Goal: Task Accomplishment & Management: Complete application form

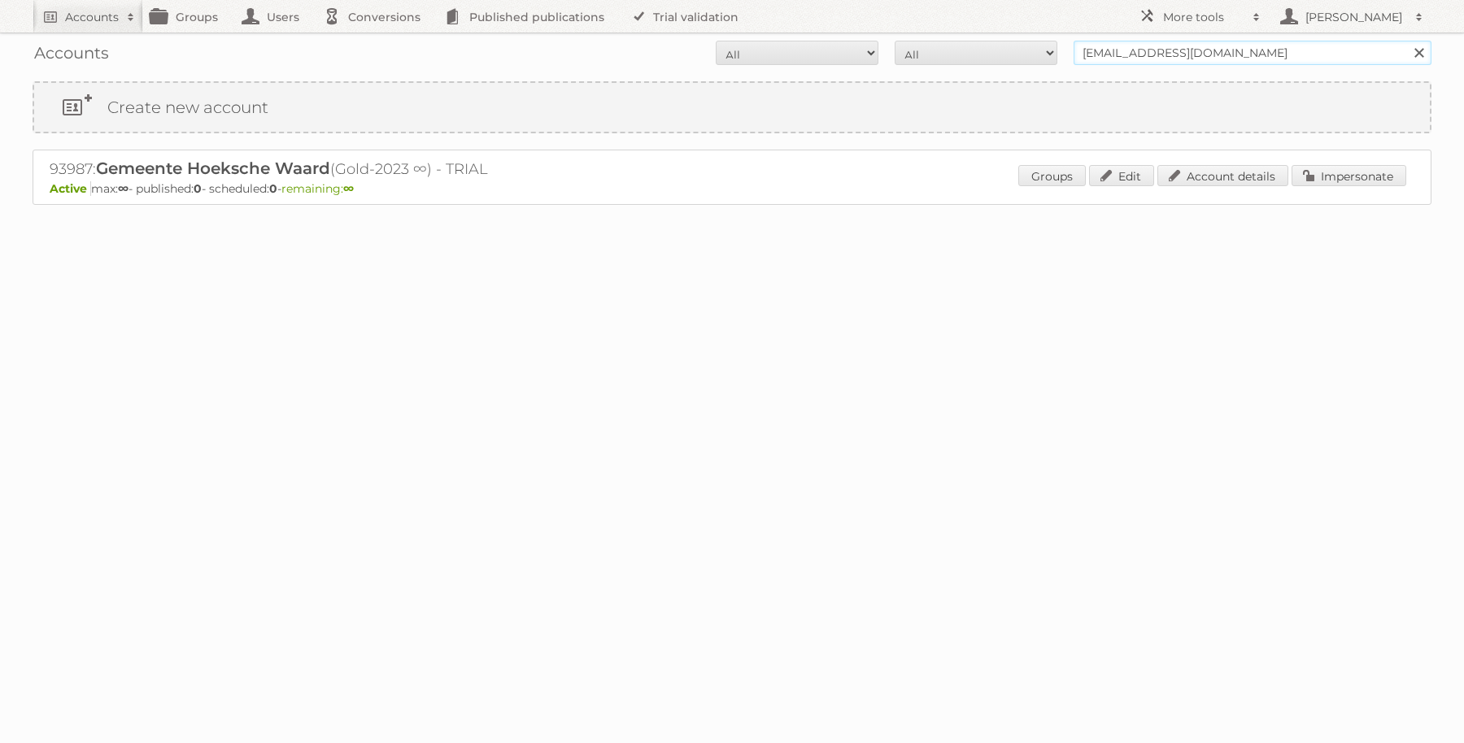
drag, startPoint x: 1255, startPoint y: 53, endPoint x: 1057, endPoint y: 51, distance: 197.6
click at [1057, 51] on form "All Active Expired Pending All Paid Trials Self service fbweb@gemeentehw.nl Sea…" at bounding box center [732, 53] width 1399 height 24
type input "intermarche"
click at [1406, 41] on input "Search" at bounding box center [1418, 53] width 24 height 24
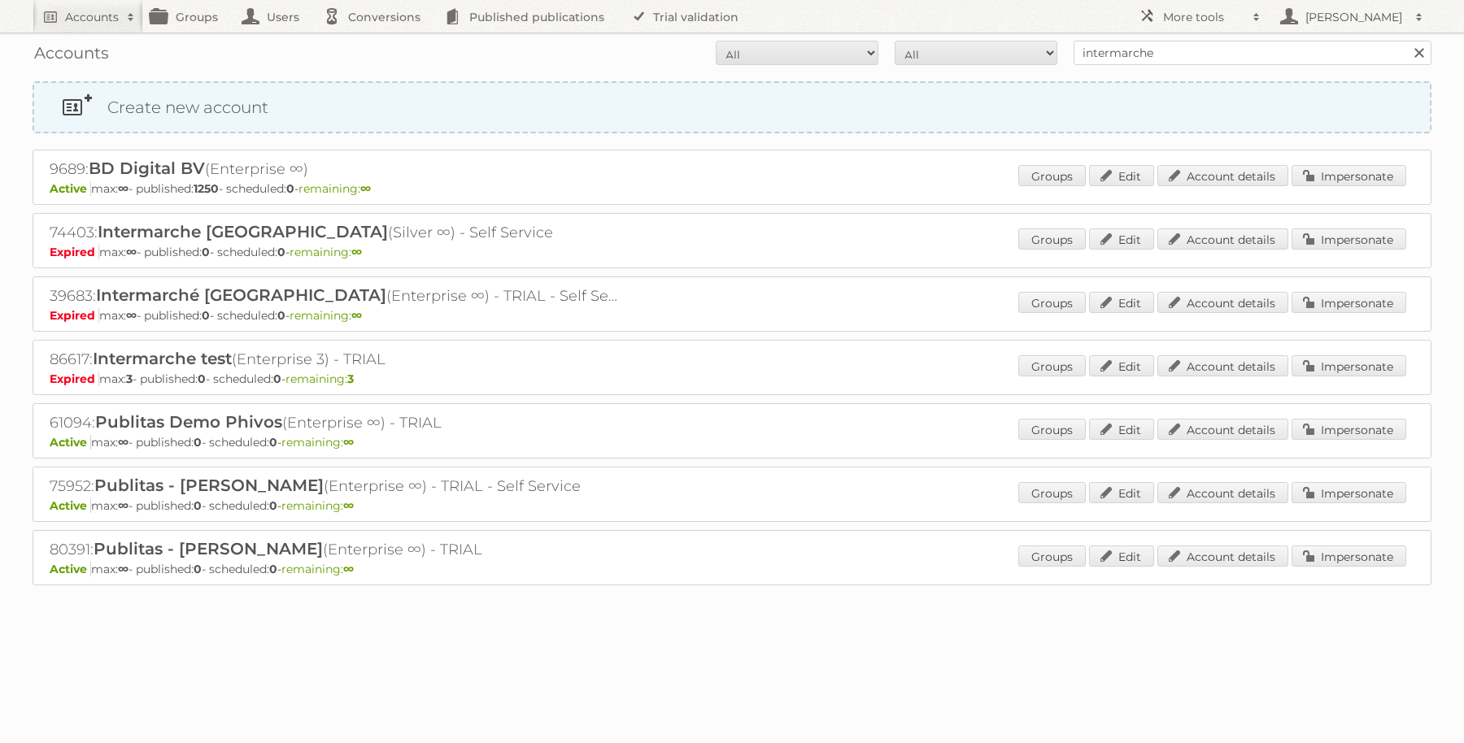
click at [215, 102] on link "Create new account" at bounding box center [731, 107] width 1395 height 49
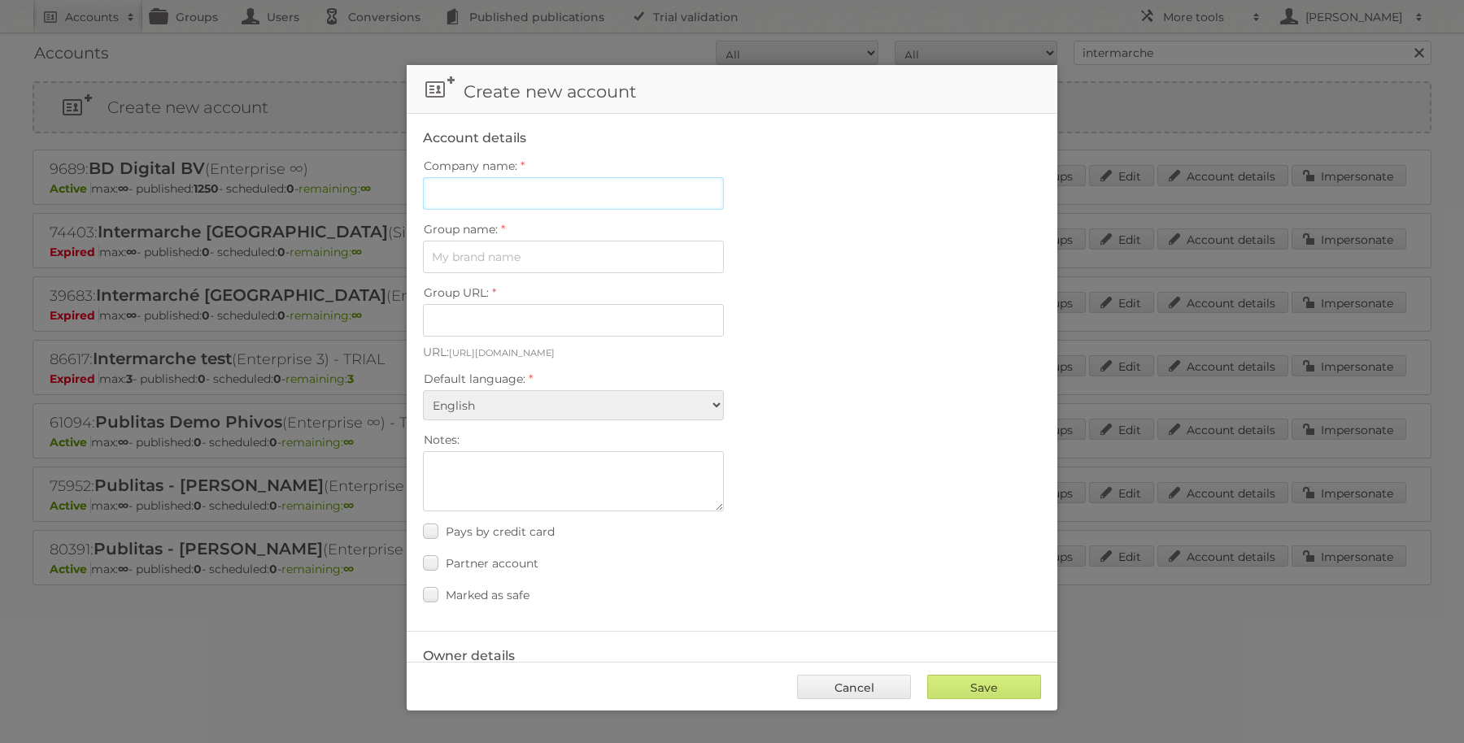
click at [525, 184] on input "Company name:" at bounding box center [573, 193] width 301 height 33
type input "Intermarche BE"
type input "intermarche-be-z46e4oo9zola"
click at [472, 403] on select "Albanian Arabic Basque Bosnian Bulgarian Catalan Chinese (Simplified) Chinese (…" at bounding box center [573, 405] width 301 height 30
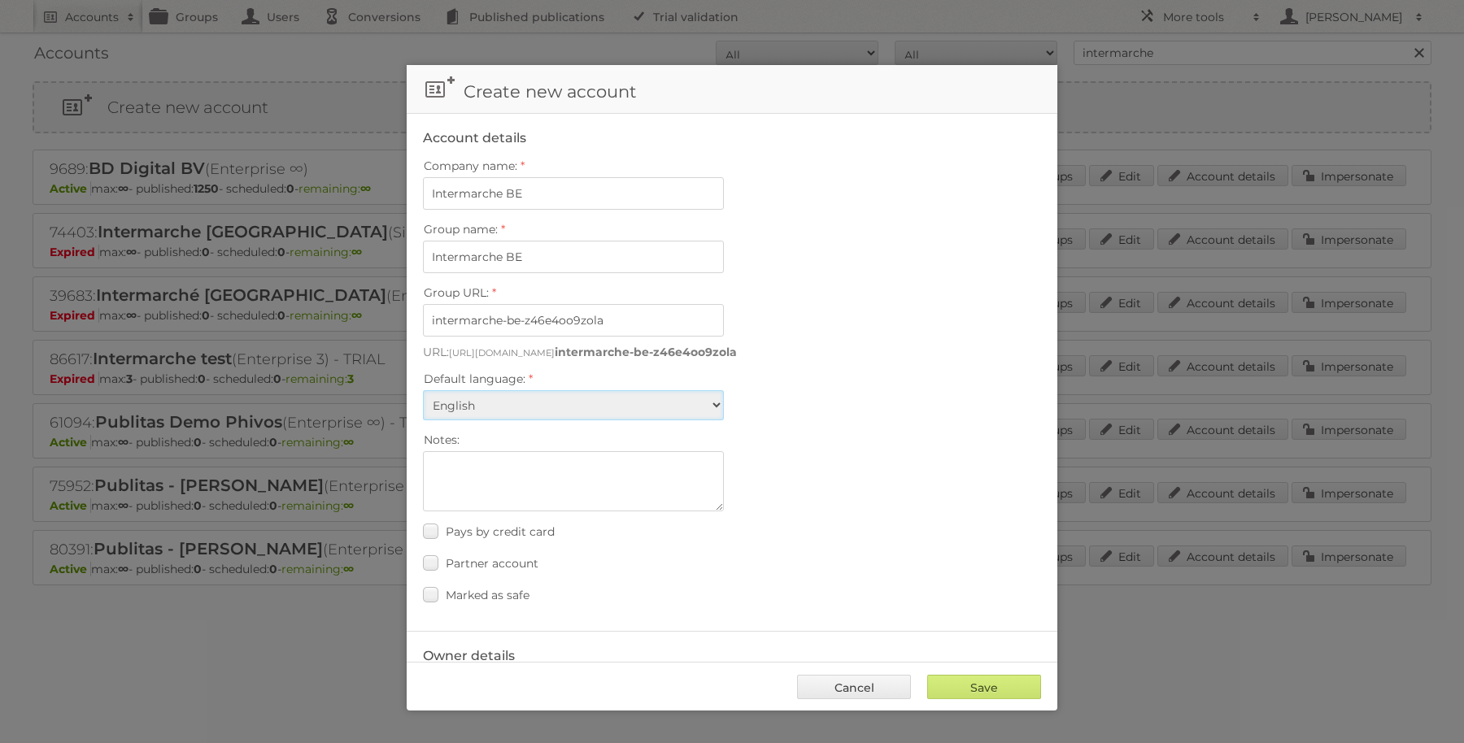
select select "fr"
click at [423, 390] on select "Albanian Arabic Basque Bosnian Bulgarian Catalan Chinese (Simplified) Chinese (…" at bounding box center [573, 405] width 301 height 30
click at [925, 391] on div "Default language: Albanian Arabic Basque Bosnian Bulgarian Catalan Chinese (Sim…" at bounding box center [732, 394] width 618 height 53
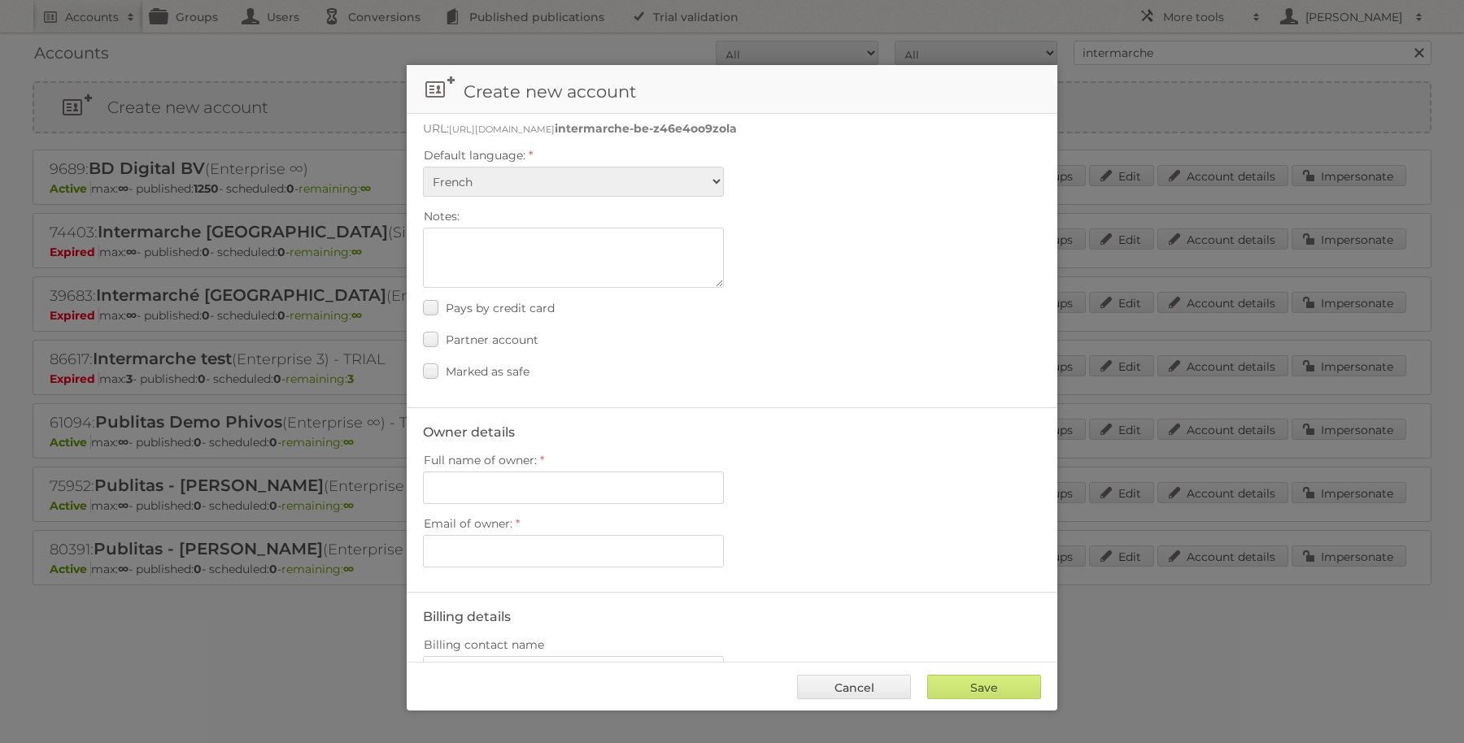
scroll to position [305, 0]
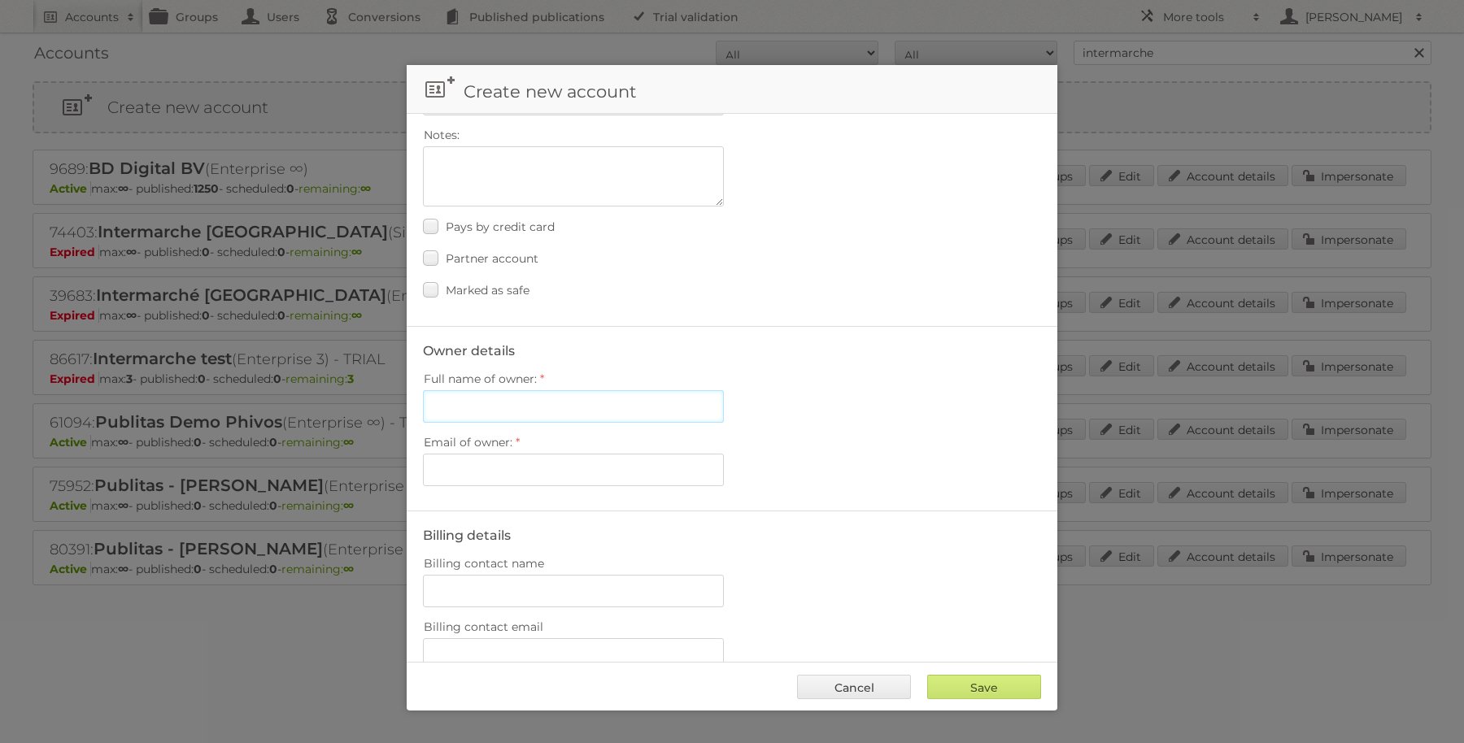
click at [593, 390] on input "Full name of owner:" at bounding box center [573, 406] width 301 height 33
click at [569, 464] on input "Email of owner:" at bounding box center [573, 470] width 301 height 33
paste input "charlotte.jeanson@mousquetaires.com"
type input "charlotte.jeanson@mousquetaires.com"
click at [472, 394] on input "Full name of owner:" at bounding box center [573, 406] width 301 height 33
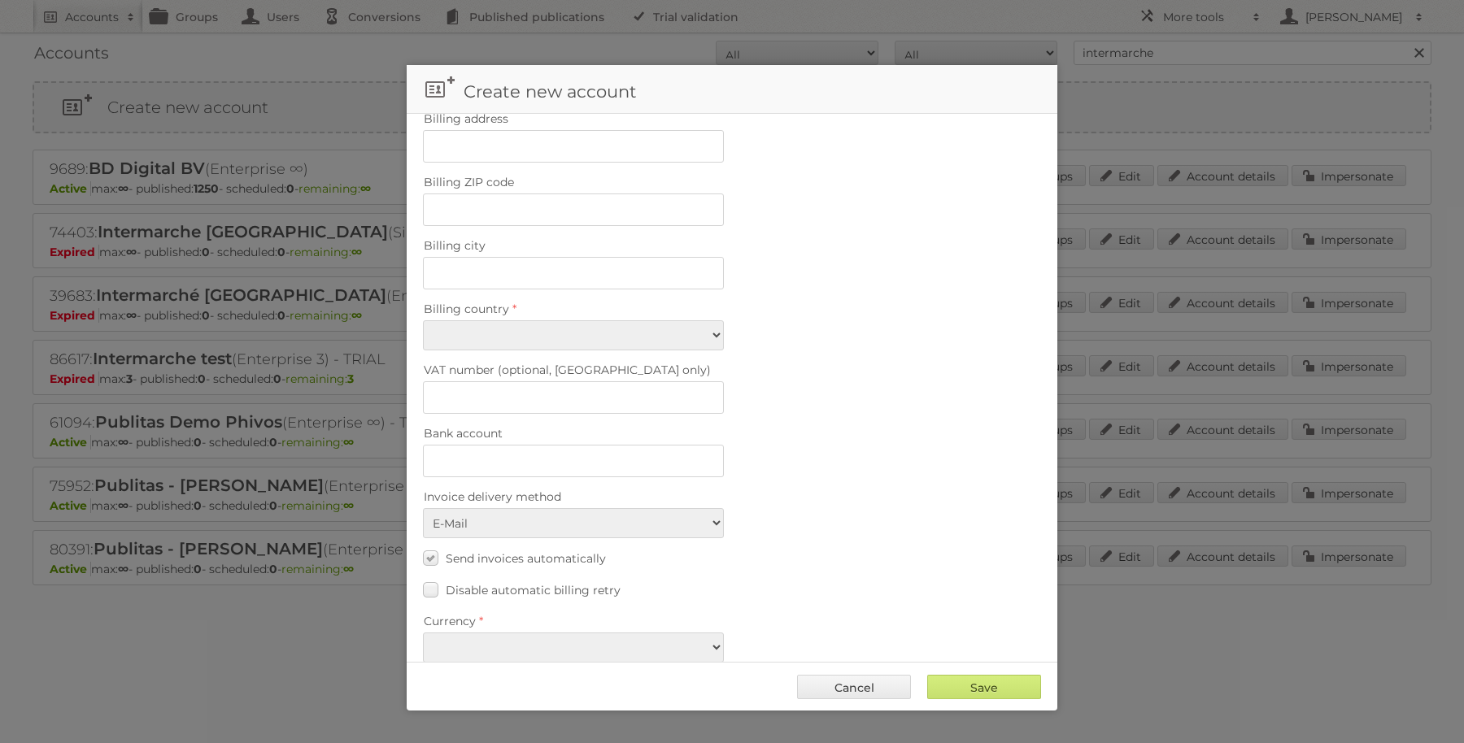
scroll to position [943, 0]
type input "Charlotte Jeanson"
click at [596, 629] on select "EUR USD" at bounding box center [573, 644] width 301 height 30
select select "eur"
click at [423, 629] on select "EUR USD" at bounding box center [573, 644] width 301 height 30
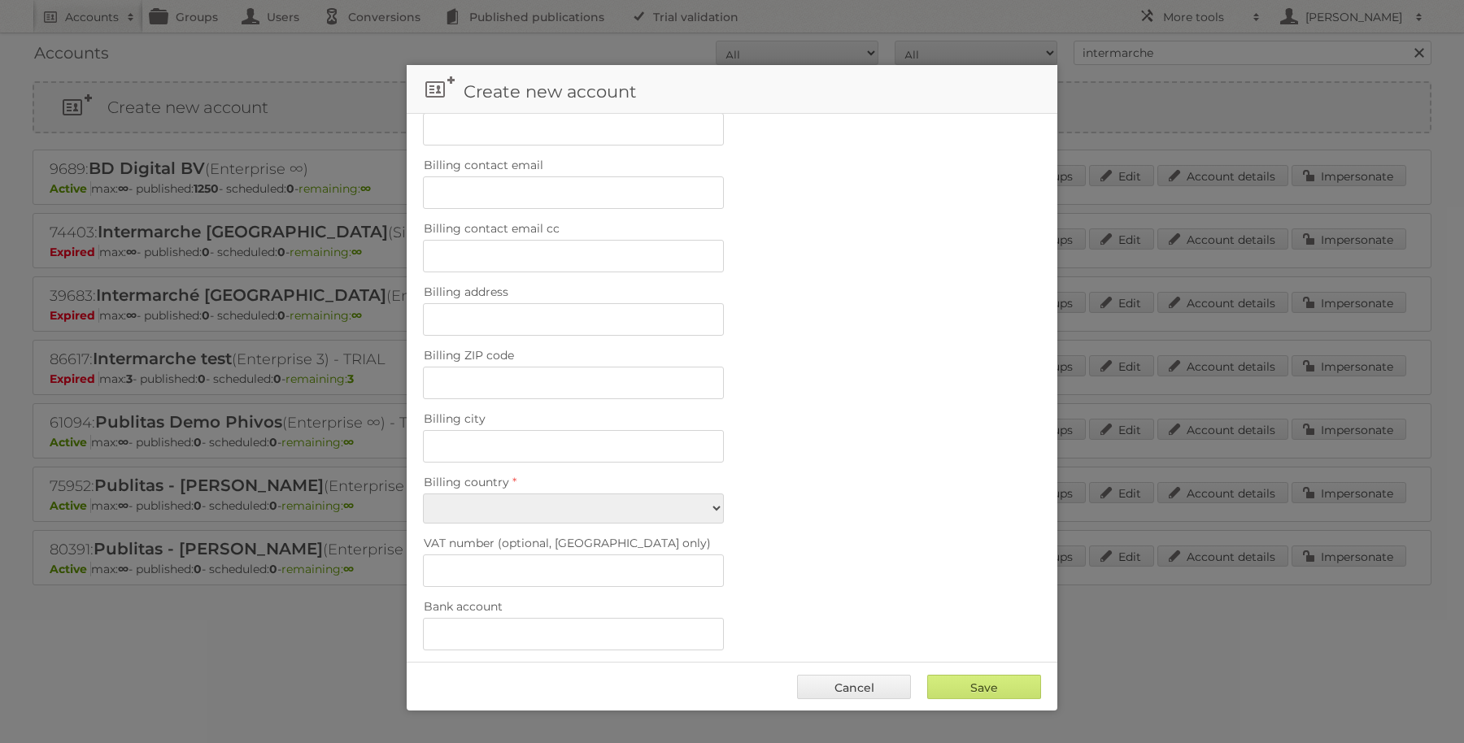
scroll to position [740, 0]
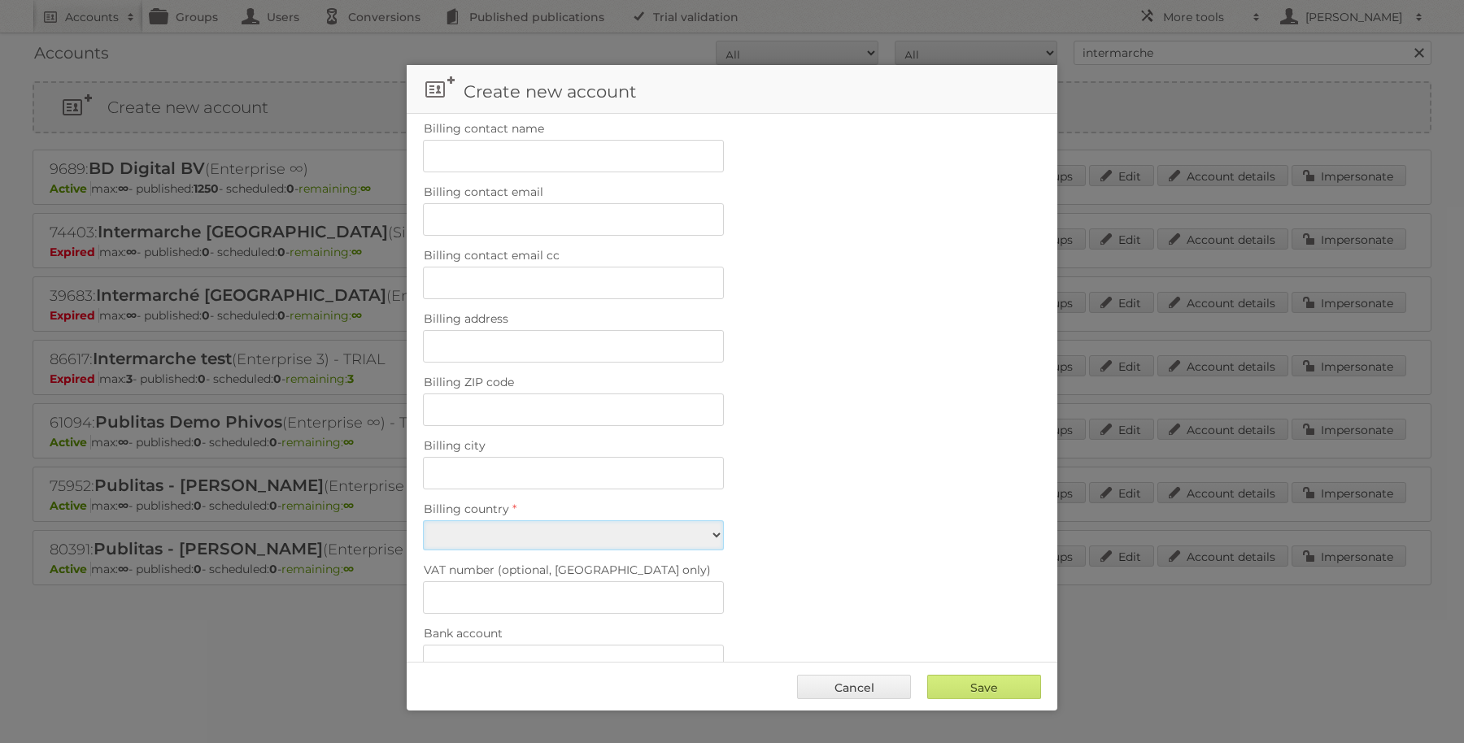
click at [602, 520] on select "Afghanistan Åland Islands Albania Algeria American Samoa Andorra Angola Anguill…" at bounding box center [573, 535] width 301 height 30
select select "BE"
click at [423, 520] on select "Afghanistan Åland Islands Albania Algeria American Samoa Andorra Angola Anguill…" at bounding box center [573, 535] width 301 height 30
click at [852, 504] on div "Billing country Afghanistan Åland Islands Albania Algeria American Samoa Andorr…" at bounding box center [732, 524] width 618 height 53
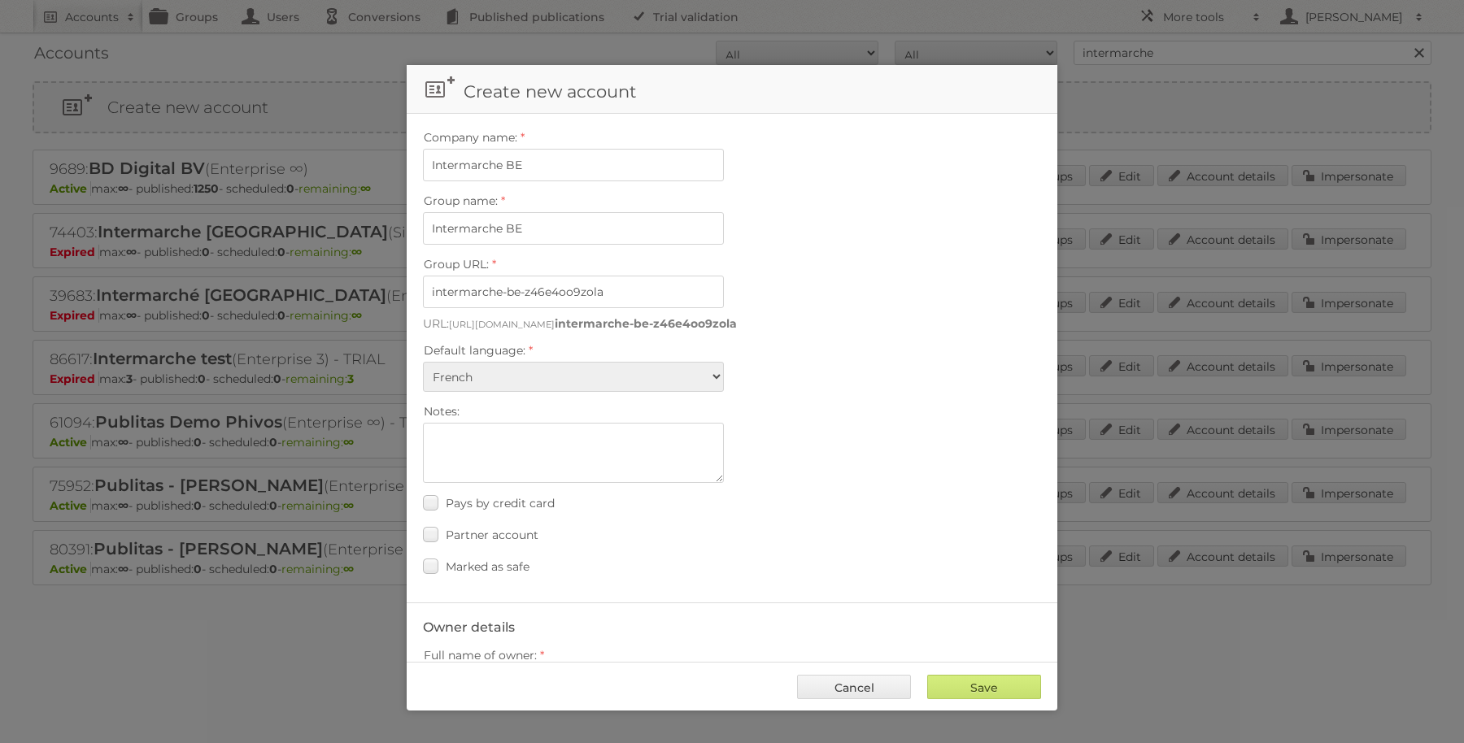
scroll to position [0, 0]
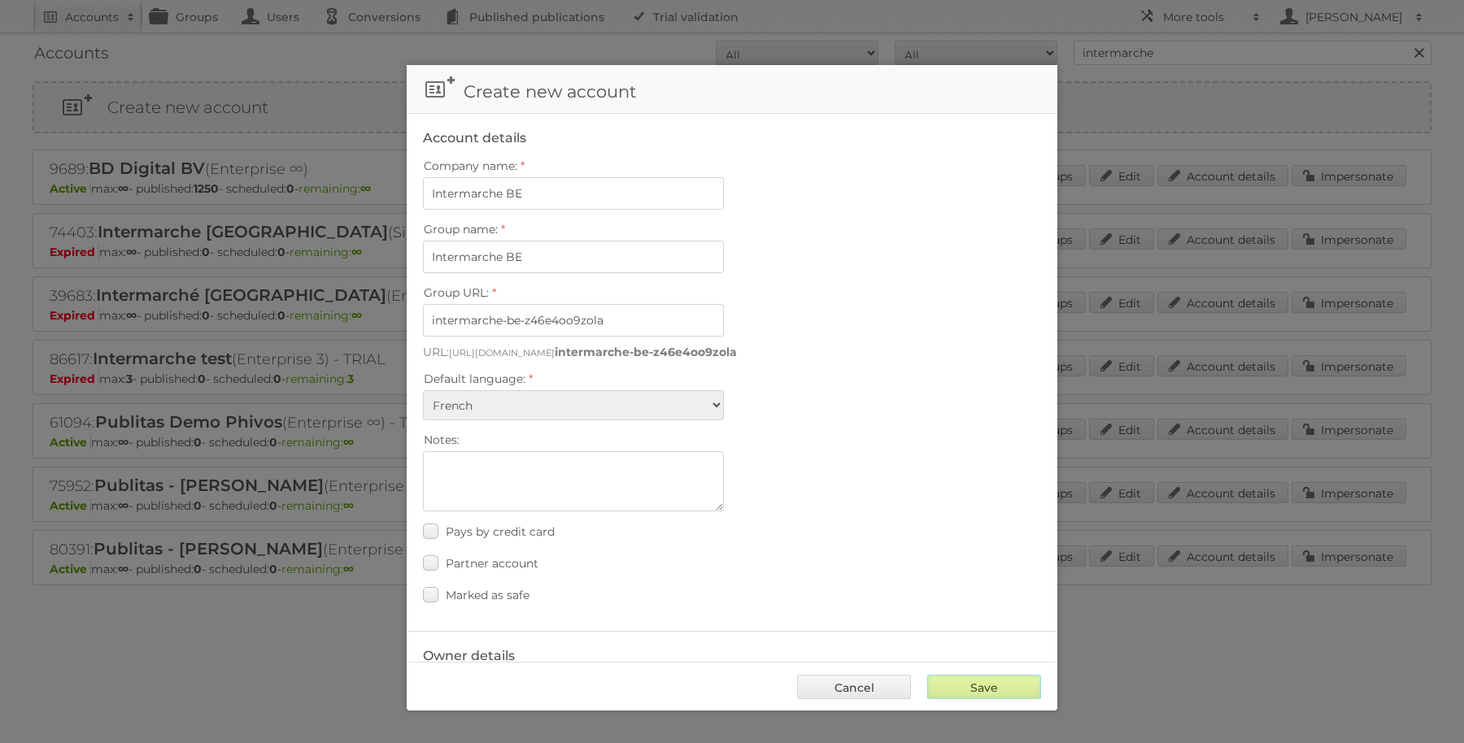
click at [1006, 679] on input "Save" at bounding box center [984, 687] width 114 height 24
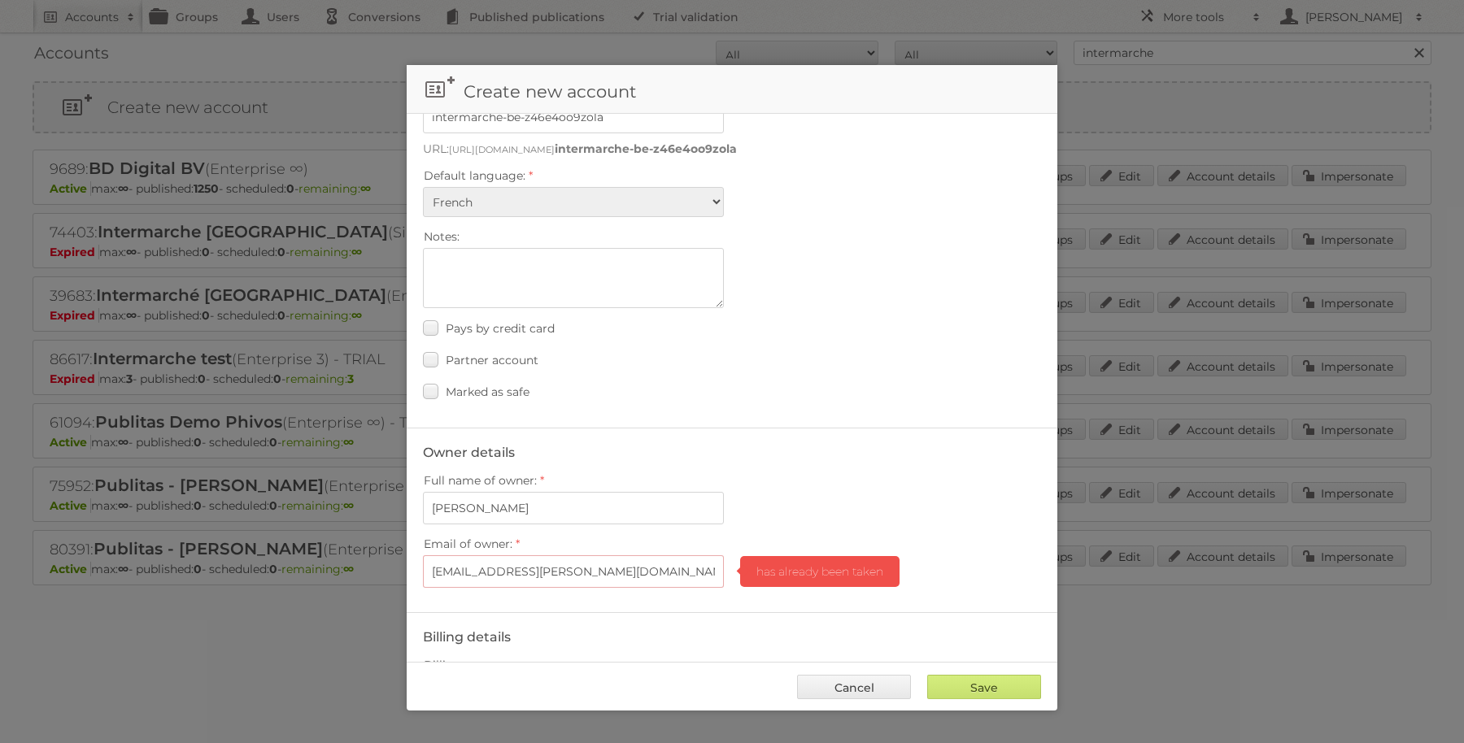
scroll to position [305, 0]
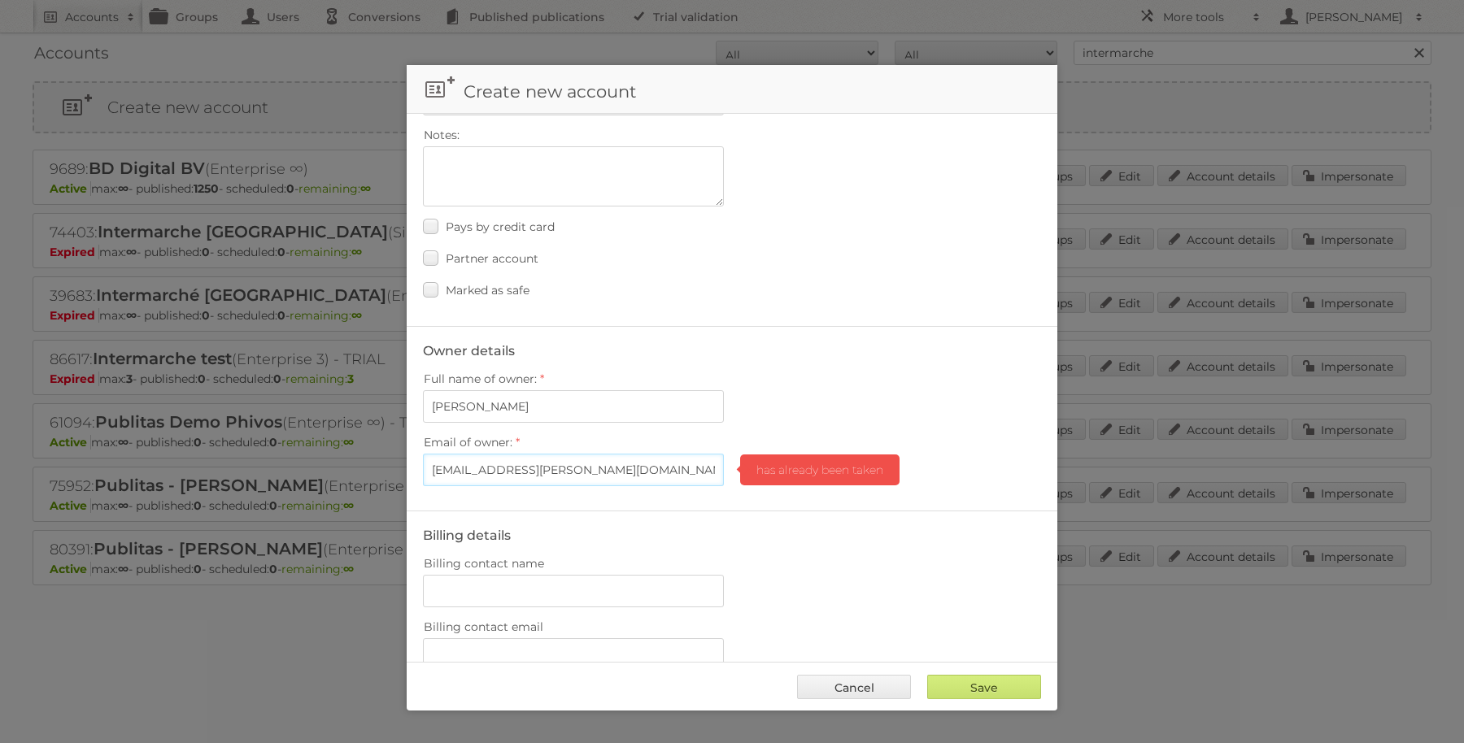
click at [675, 461] on input "charlotte.jeanson@mousquetaires.com" at bounding box center [573, 470] width 301 height 33
click at [849, 694] on link "Cancel" at bounding box center [854, 687] width 114 height 24
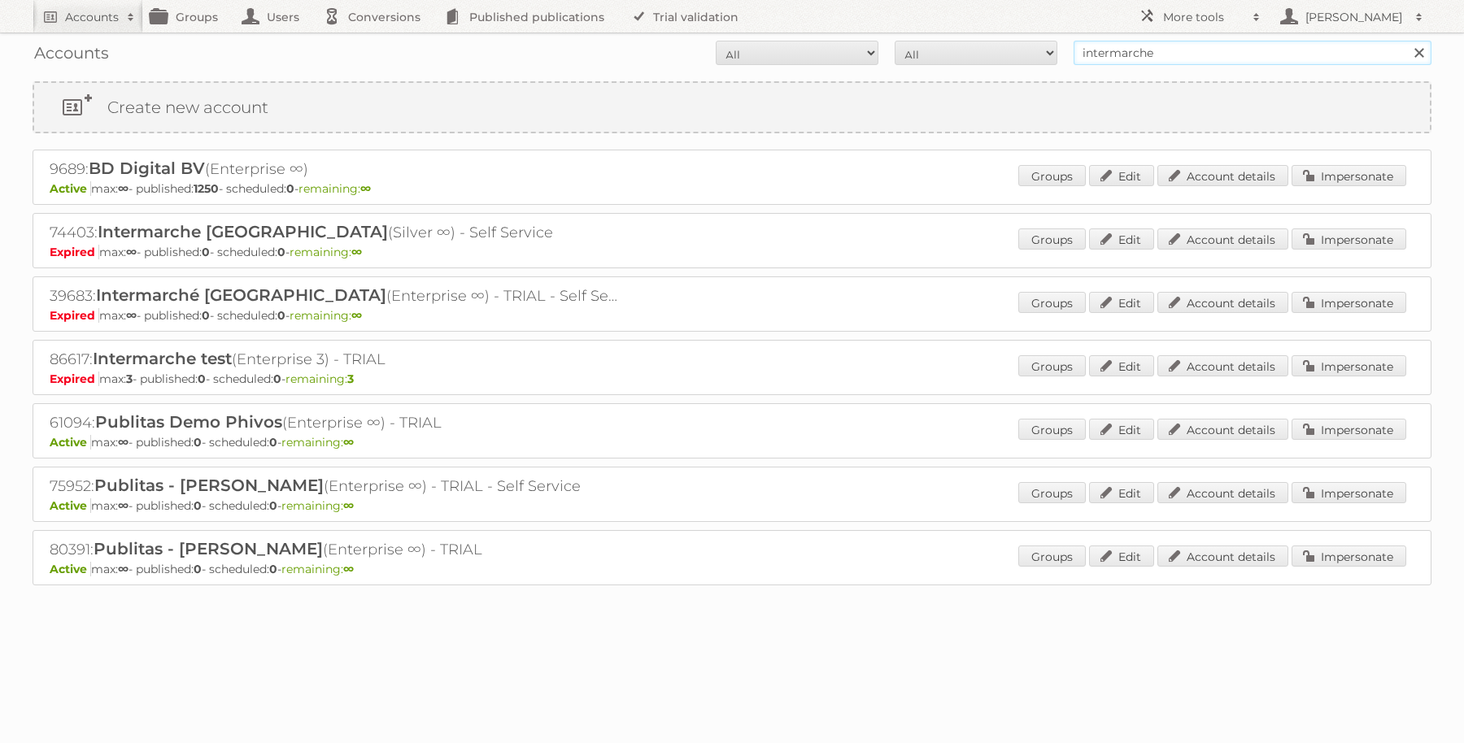
drag, startPoint x: 1179, startPoint y: 51, endPoint x: 1046, endPoint y: 43, distance: 132.8
click at [1046, 43] on form "All Active Expired Pending All Paid Trials Self service intermarche Search" at bounding box center [732, 53] width 1399 height 24
paste input "charlotte.jeanson@mousquetaires.com"
type input "charlotte.jeanson@mousquetaires.com"
click at [1406, 41] on input "Search" at bounding box center [1418, 53] width 24 height 24
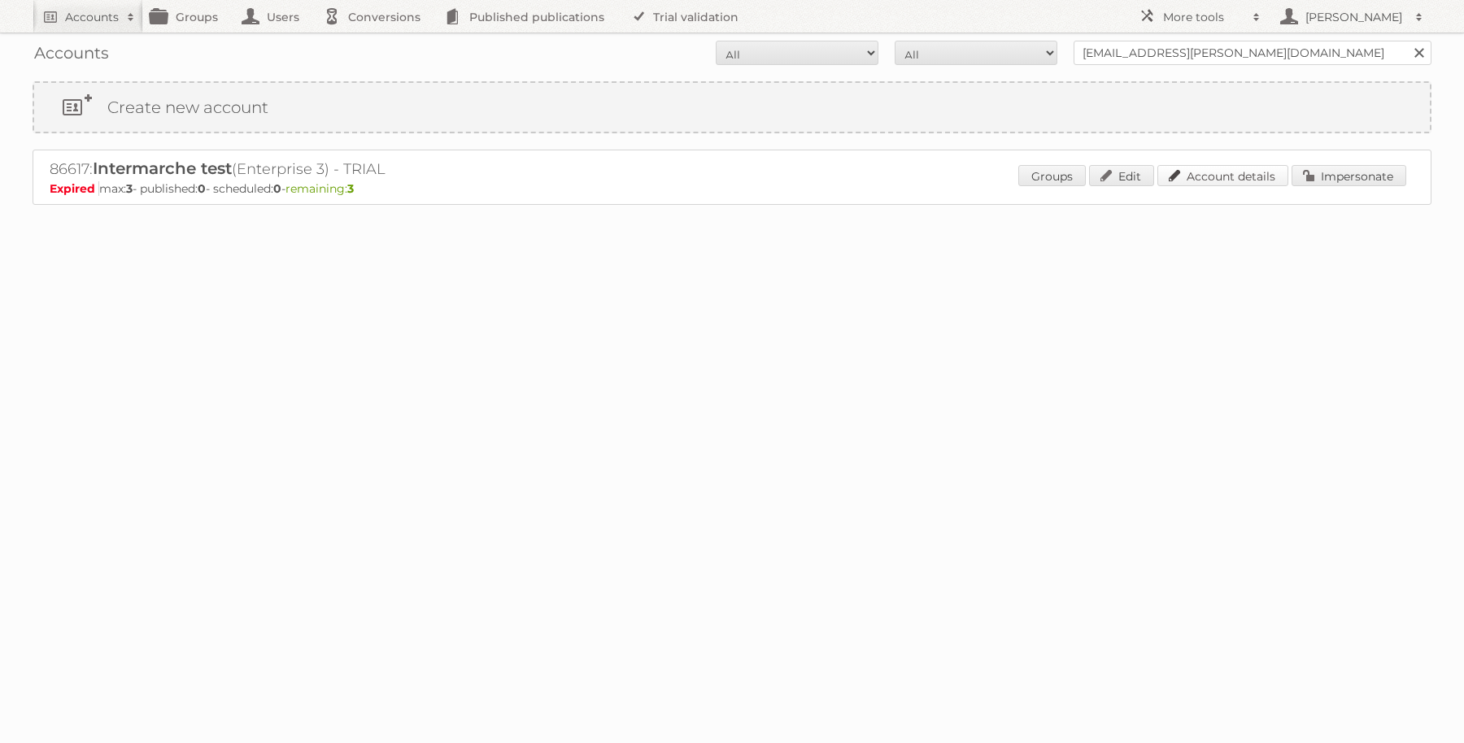
click at [1249, 167] on link "Account details" at bounding box center [1222, 175] width 131 height 21
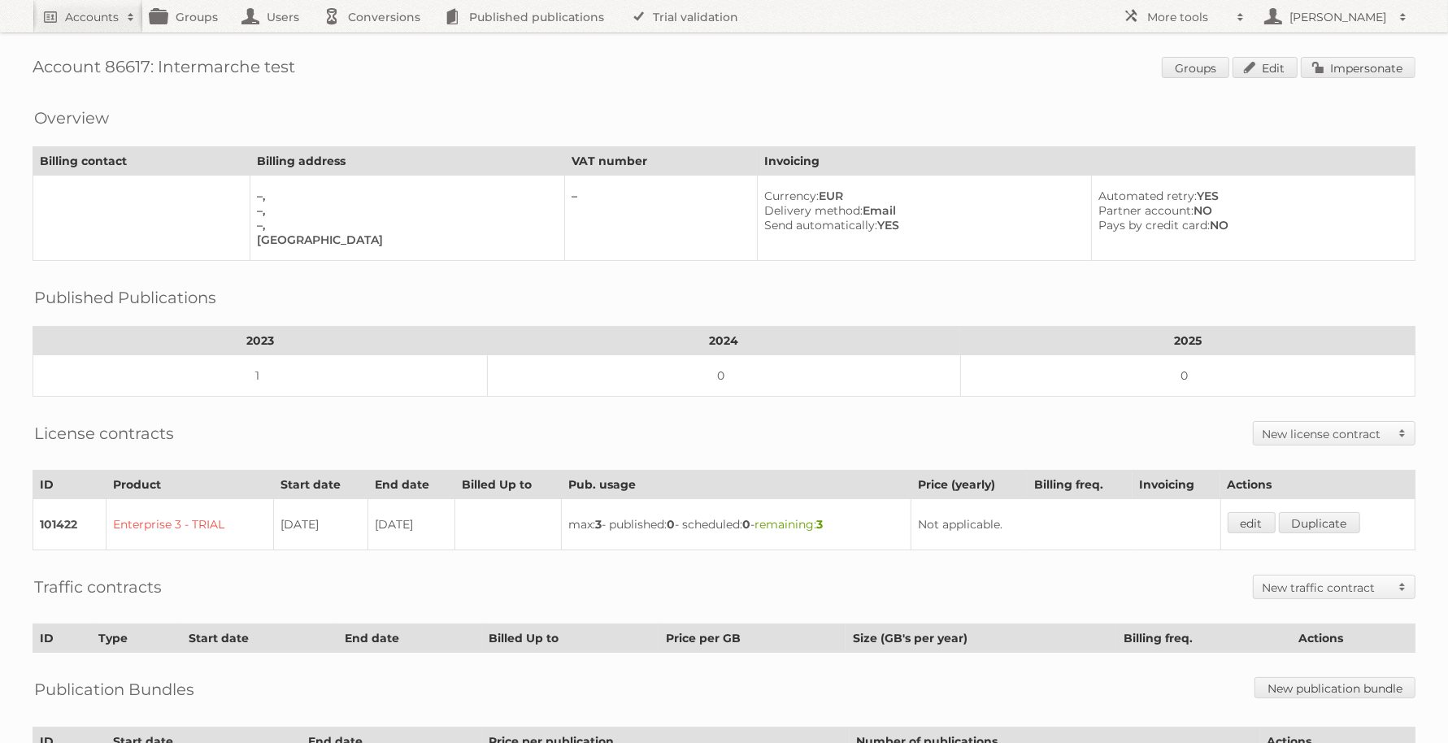
click at [1325, 432] on h2 "New license contract" at bounding box center [1326, 434] width 128 height 16
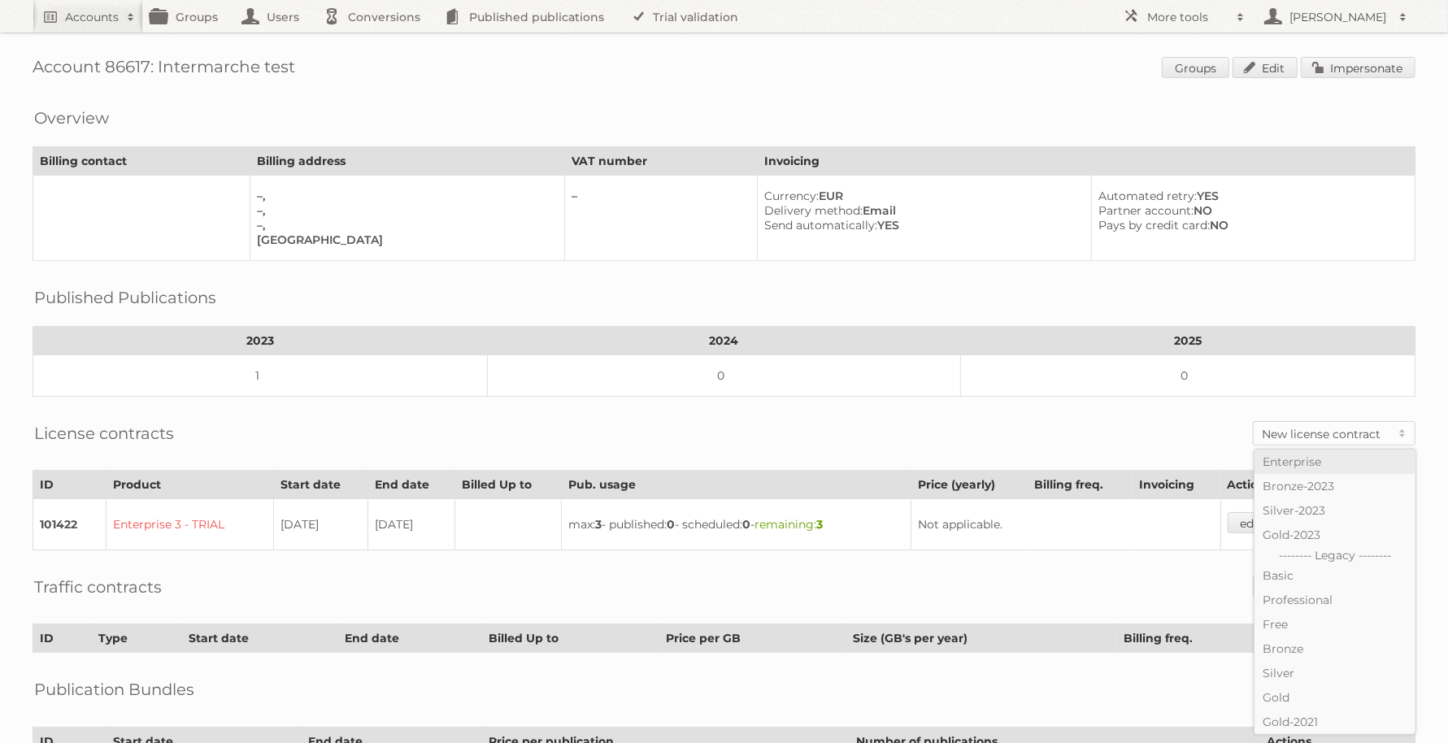
click at [1305, 460] on link "Enterprise" at bounding box center [1335, 462] width 161 height 24
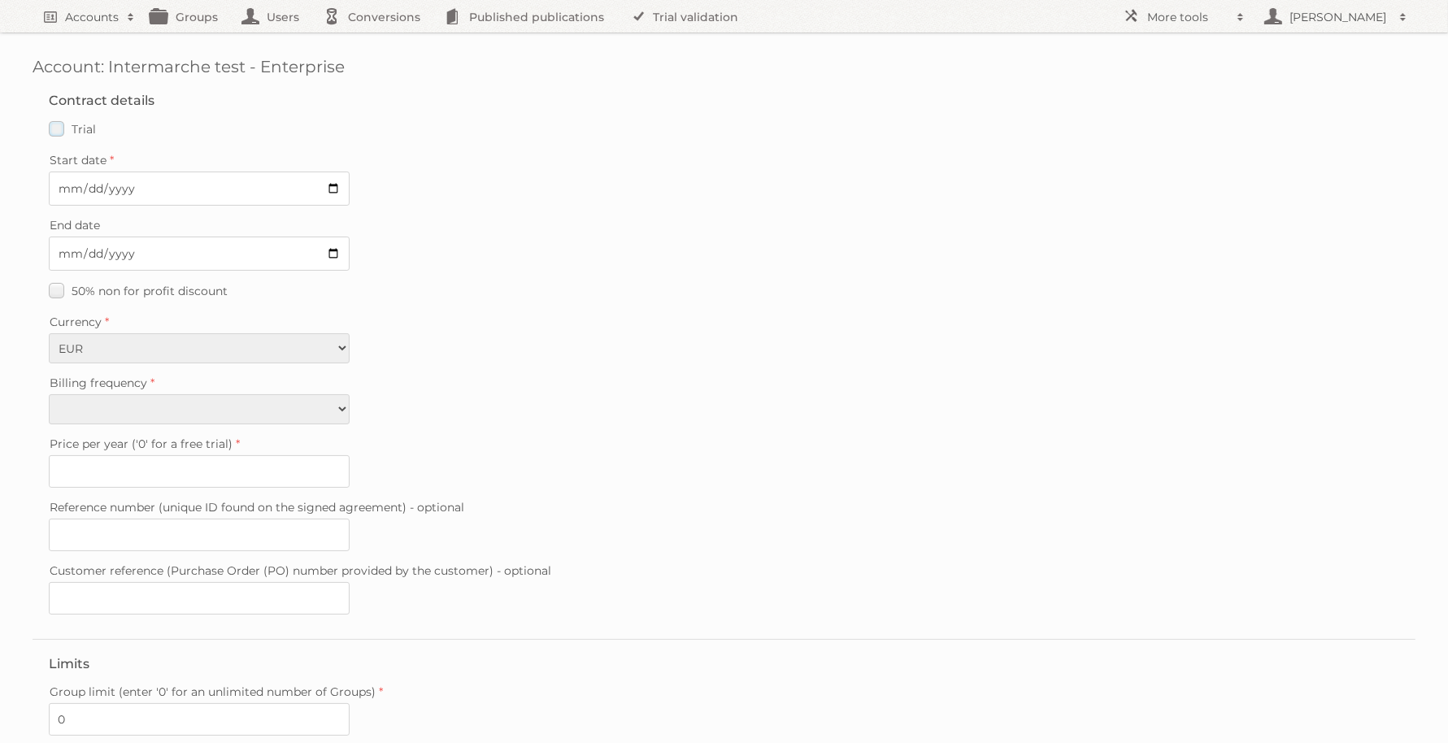
click at [59, 133] on label "Trial" at bounding box center [72, 129] width 47 height 24
click at [0, 0] on input "Trial" at bounding box center [0, 0] width 0 height 0
type input "0"
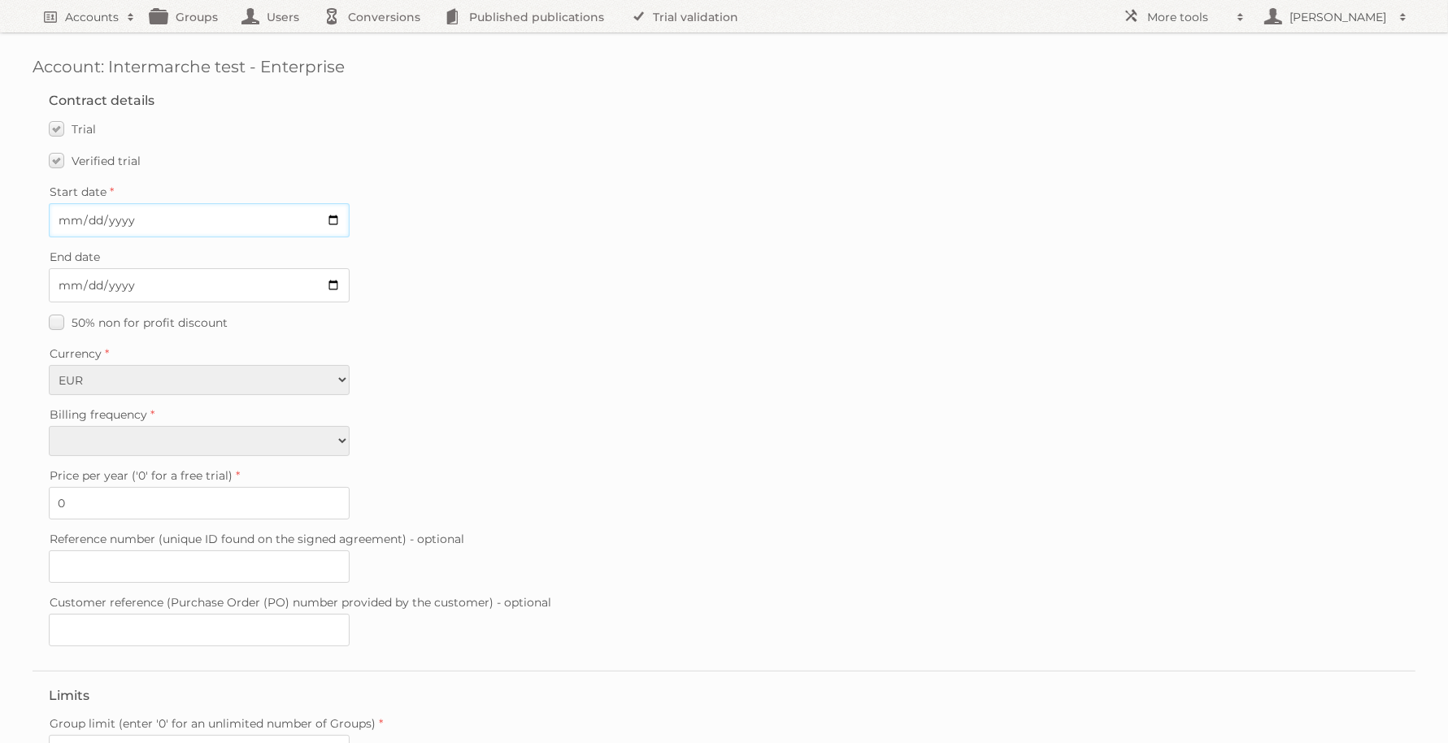
click at [139, 215] on input "Start date" at bounding box center [199, 220] width 301 height 34
click at [330, 217] on input "Start date" at bounding box center [199, 220] width 301 height 34
type input "2025-10-01"
click at [341, 284] on input "End date" at bounding box center [199, 285] width 301 height 34
click at [333, 284] on input "End date" at bounding box center [199, 285] width 301 height 34
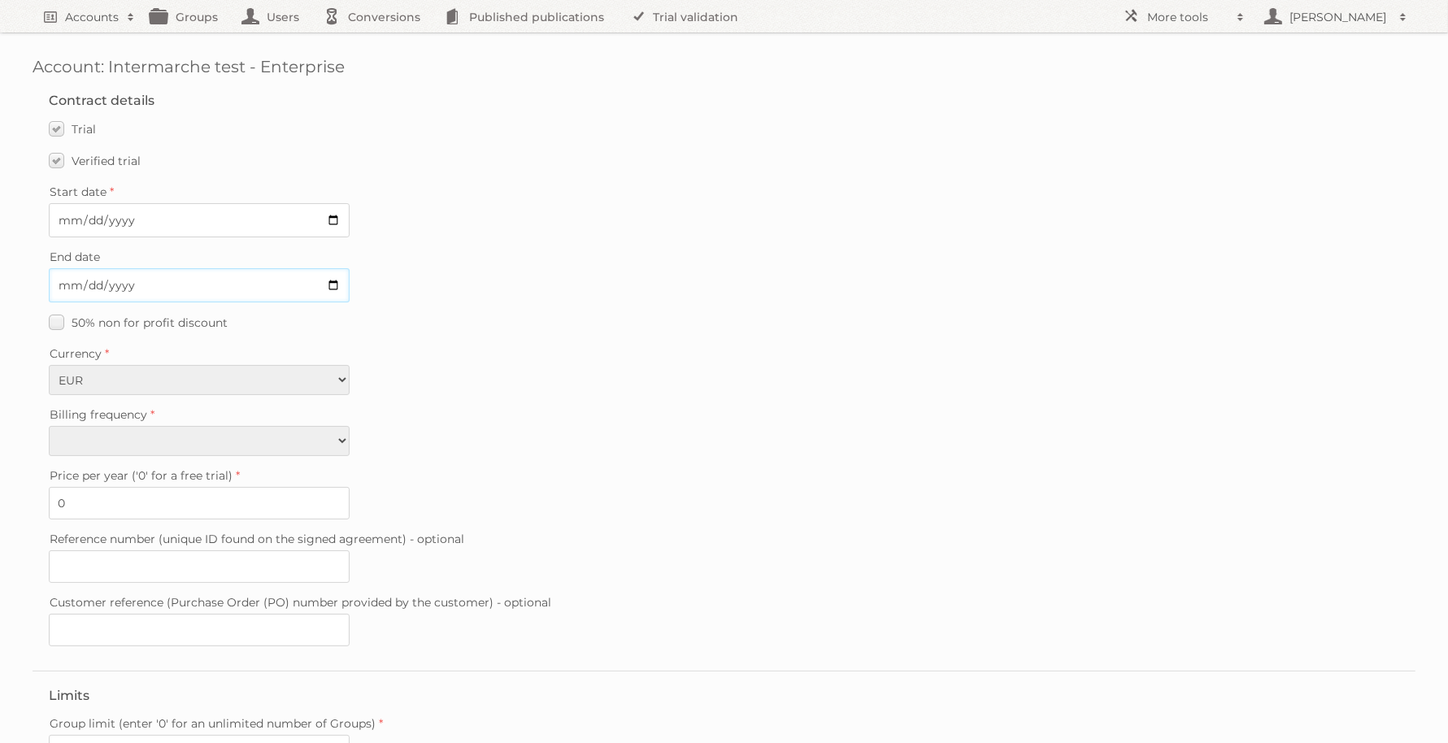
type input "2025-10-31"
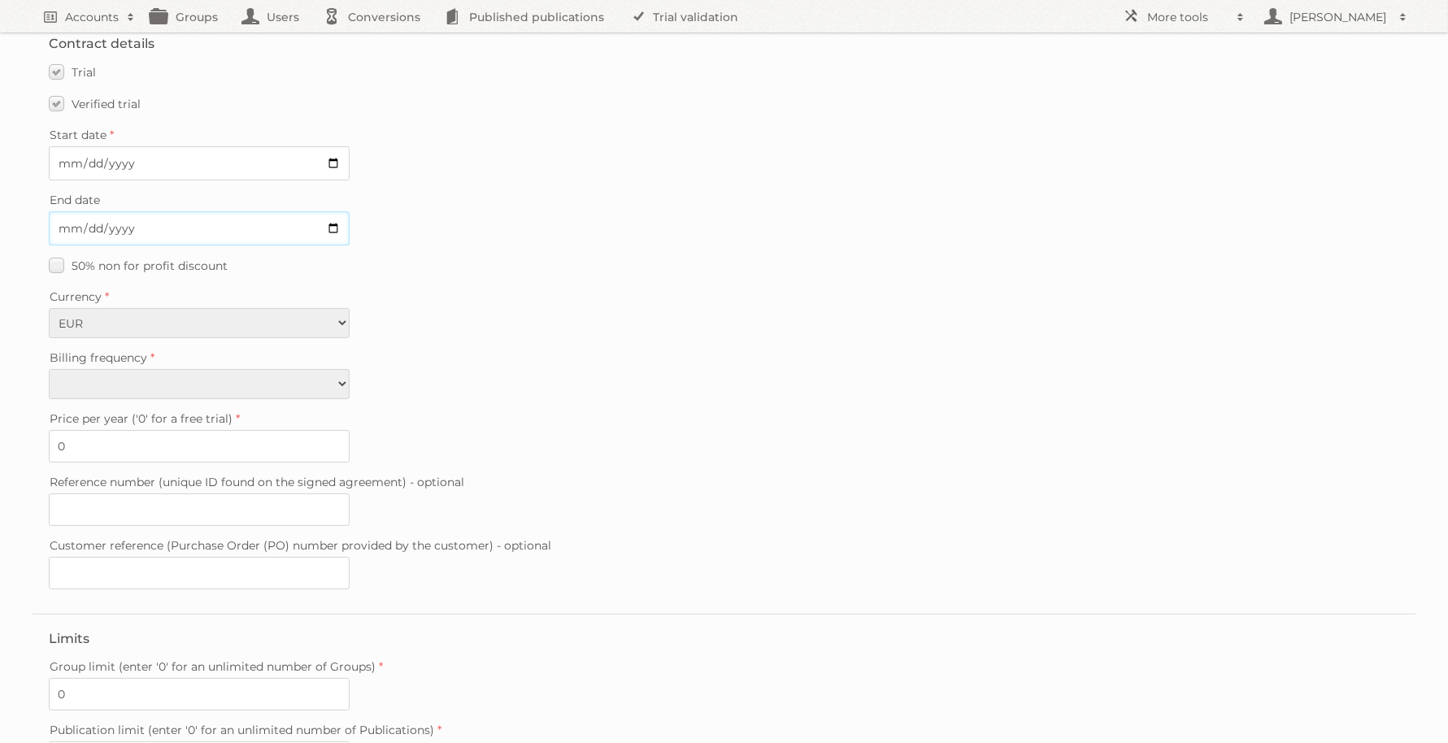
scroll to position [102, 0]
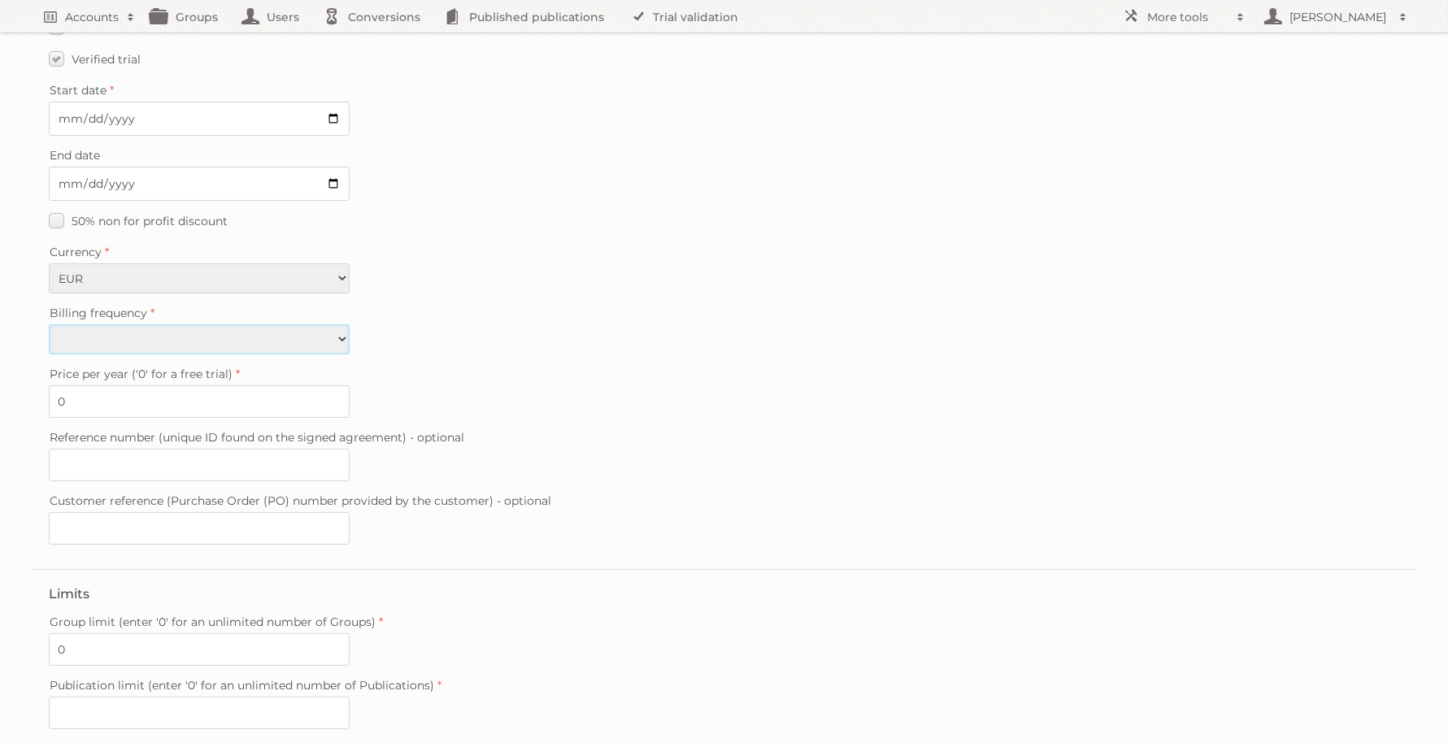
click at [202, 329] on select "Monthly Quarterly Yearly Every 2 years" at bounding box center [199, 339] width 301 height 30
select select "yearly"
click at [49, 324] on select "Monthly Quarterly Yearly Every 2 years" at bounding box center [199, 339] width 301 height 30
click at [485, 367] on label "Price per year ('0' for a free trial)" at bounding box center [724, 374] width 1351 height 23
click at [350, 385] on input "0" at bounding box center [199, 401] width 301 height 33
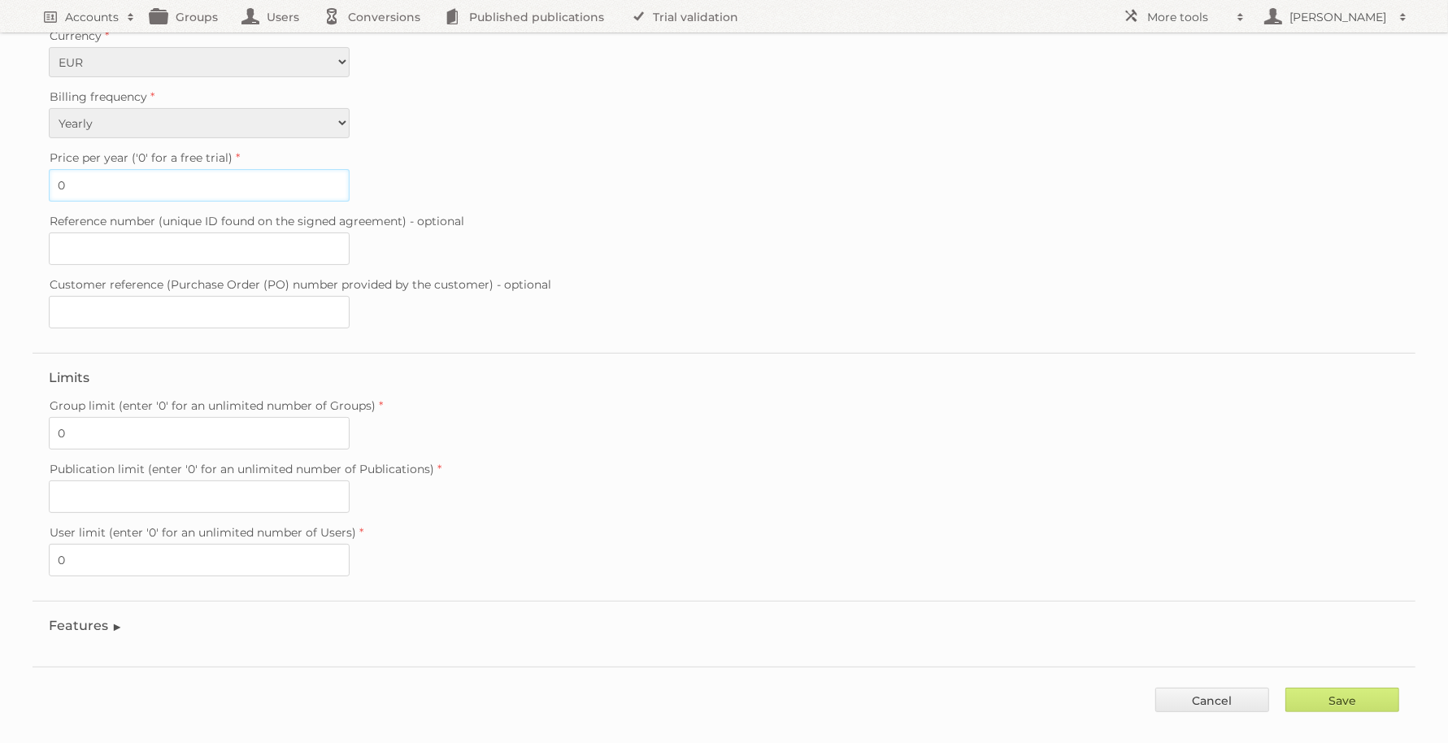
scroll to position [326, 0]
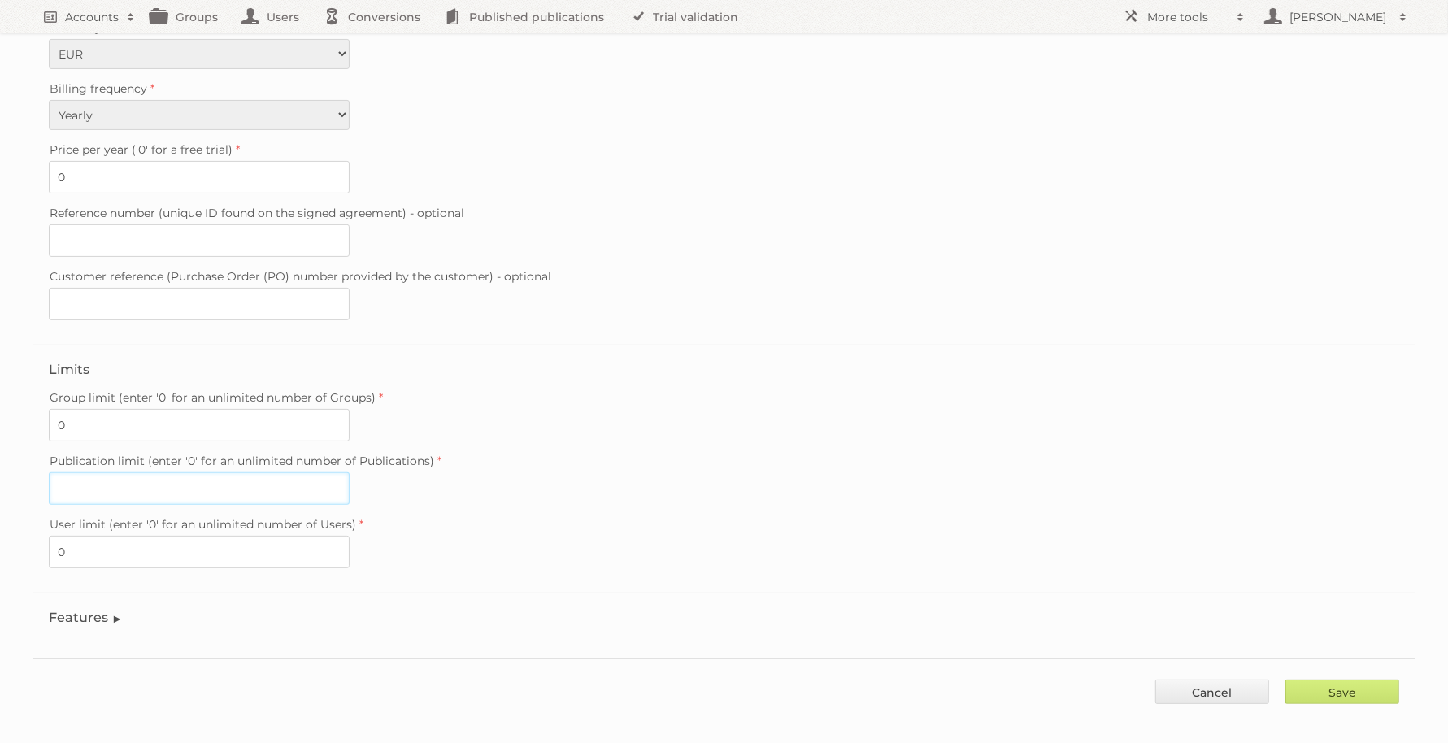
click at [214, 476] on input "Publication limit (enter '0' for an unlimited number of Publications)" at bounding box center [199, 488] width 301 height 33
type input "15"
click at [226, 546] on input "0" at bounding box center [199, 552] width 301 height 33
type input "2"
click at [78, 610] on legend "Features" at bounding box center [86, 617] width 74 height 15
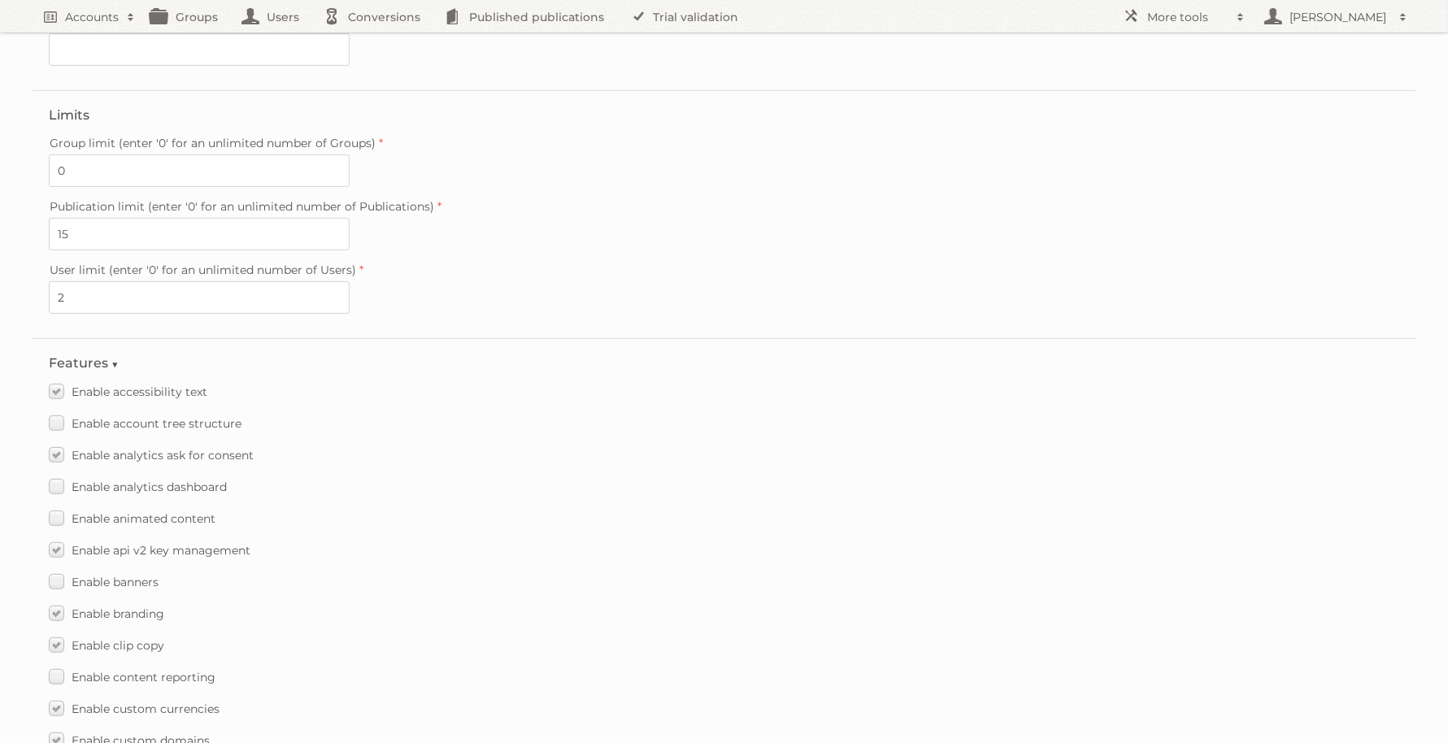
scroll to position [631, 0]
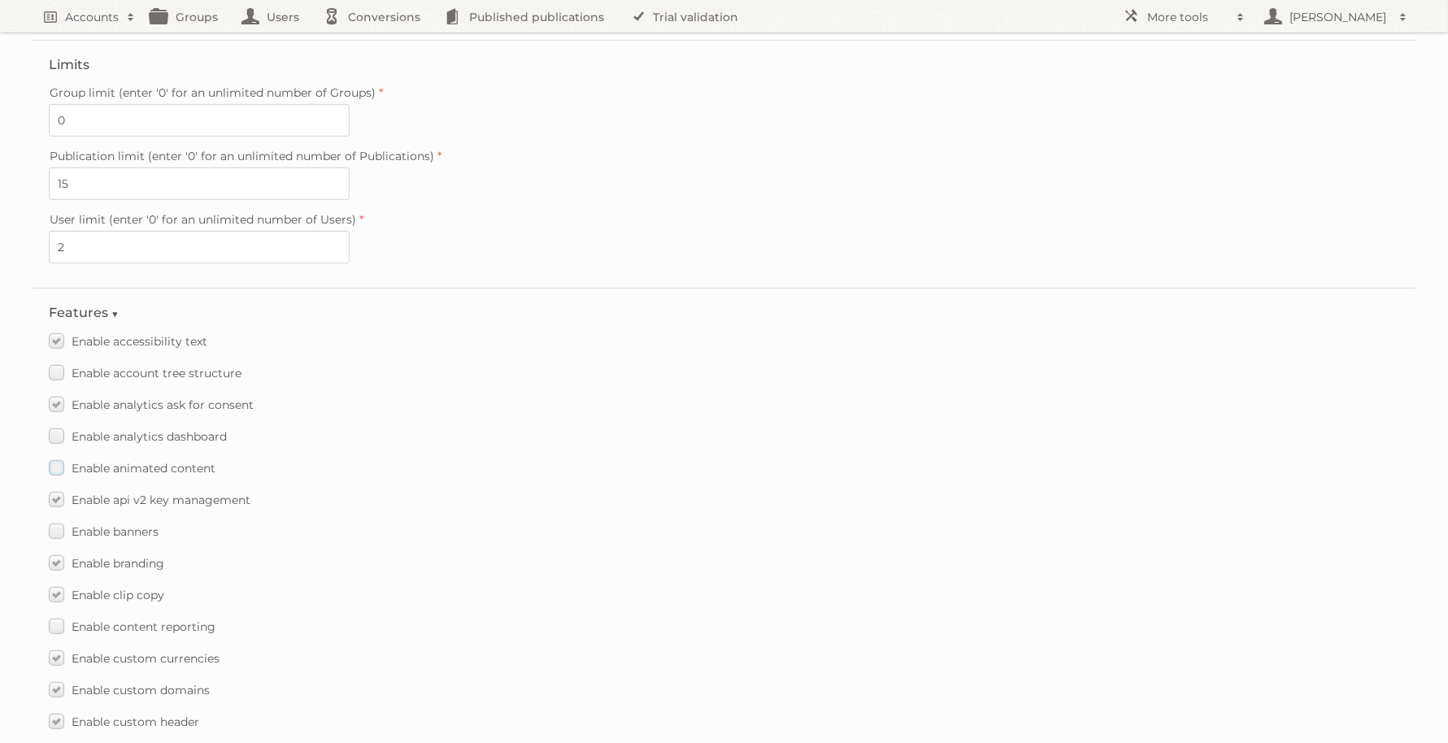
click at [177, 461] on span "Enable animated content" at bounding box center [144, 468] width 144 height 15
click at [0, 0] on input "Enable animated content" at bounding box center [0, 0] width 0 height 0
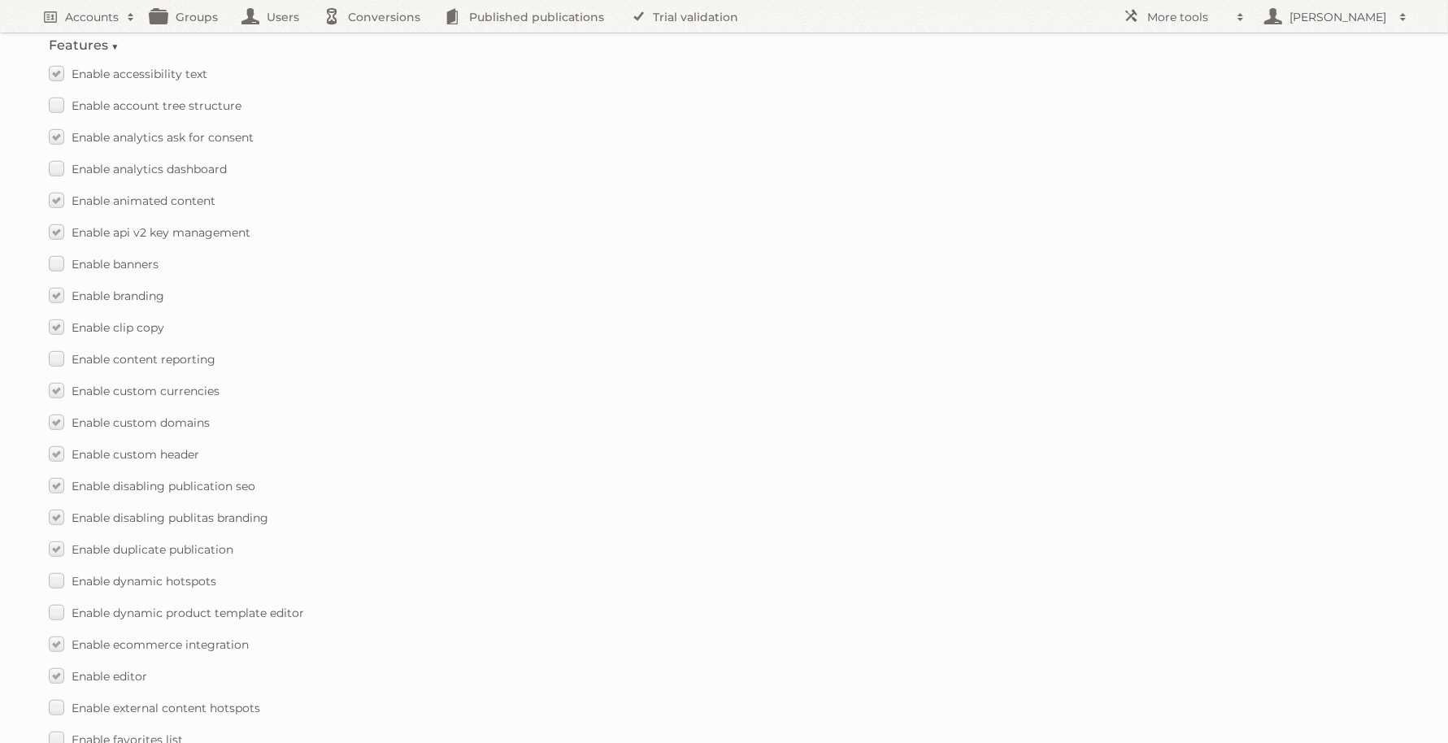
scroll to position [936, 0]
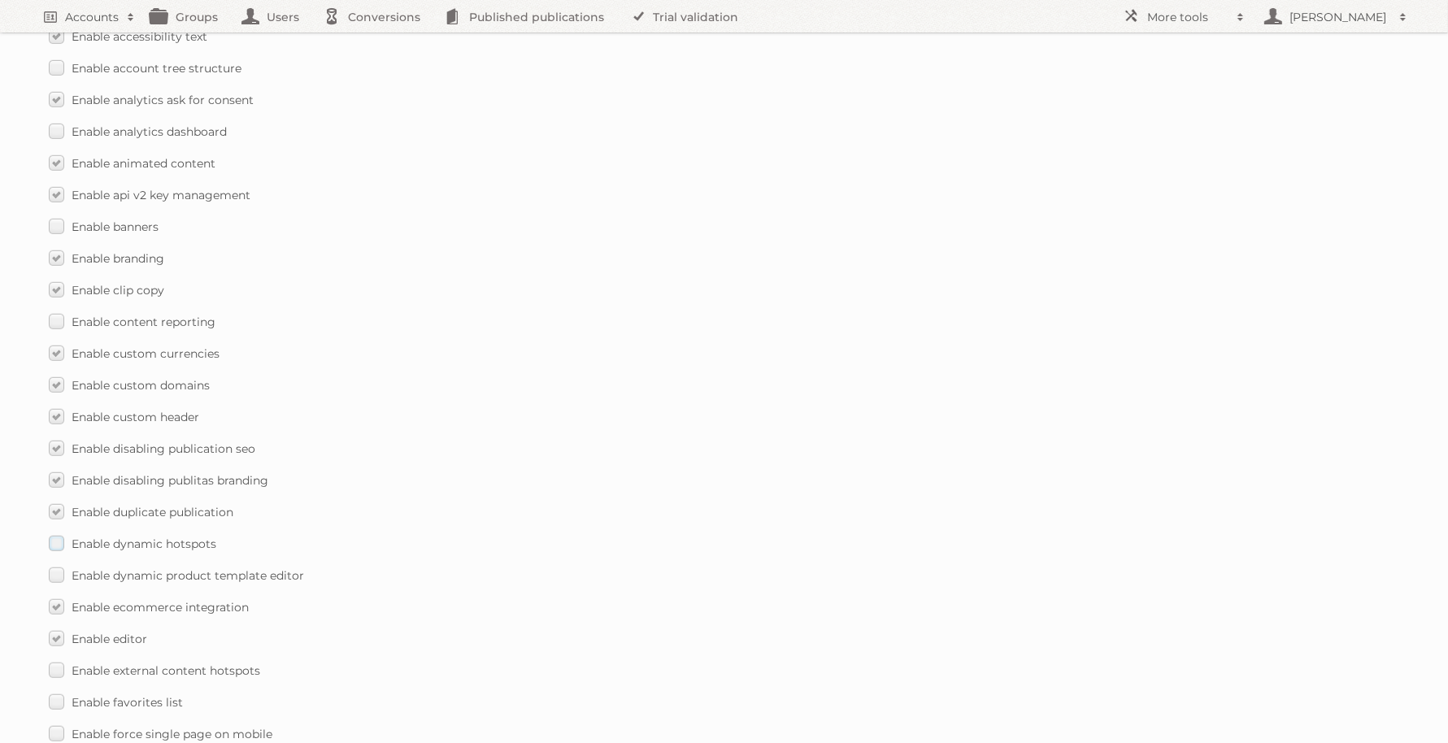
click at [143, 537] on span "Enable dynamic hotspots" at bounding box center [144, 544] width 145 height 15
click at [0, 0] on input "Enable dynamic hotspots" at bounding box center [0, 0] width 0 height 0
click at [222, 568] on span "Enable dynamic product template editor" at bounding box center [188, 575] width 233 height 15
click at [0, 0] on input "Enable dynamic product template editor" at bounding box center [0, 0] width 0 height 0
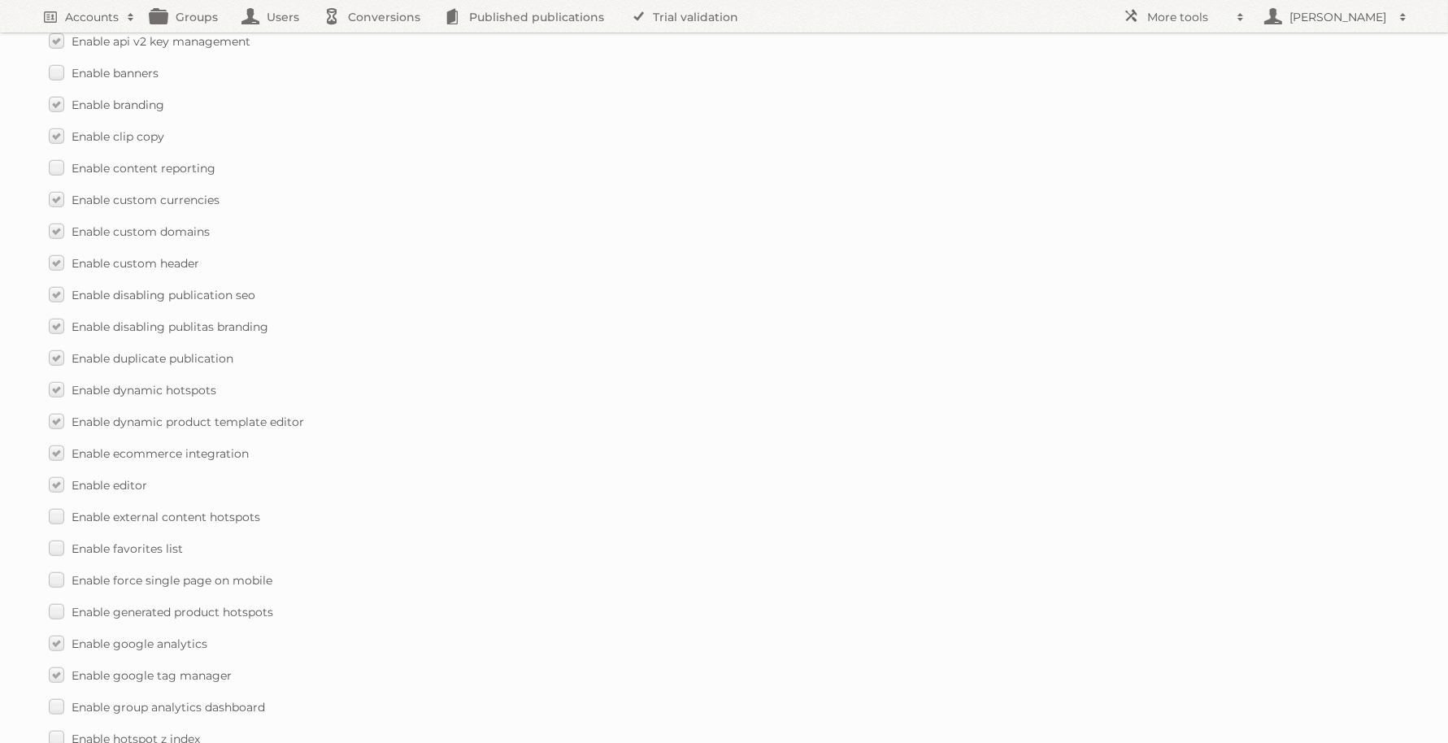
scroll to position [1139, 0]
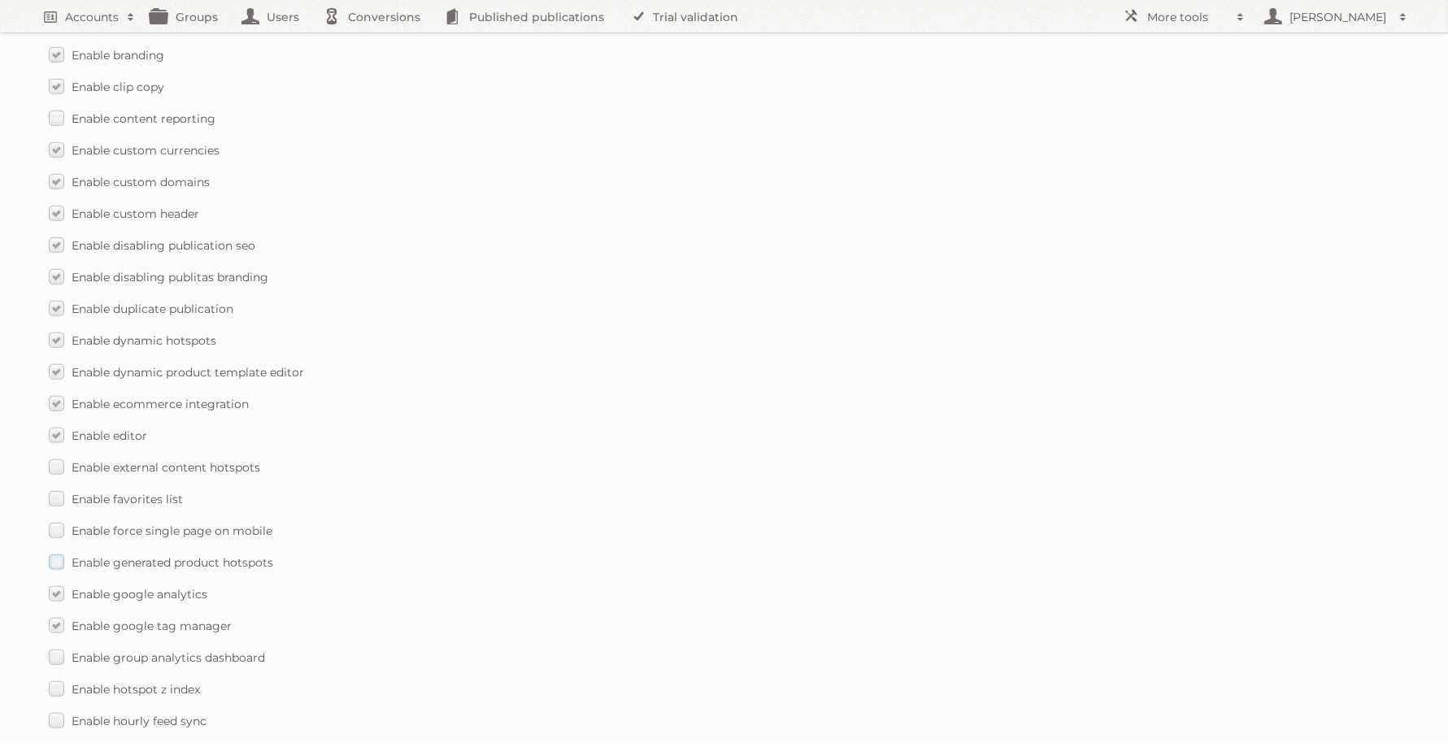
click at [226, 555] on span "Enable generated product hotspots" at bounding box center [173, 562] width 202 height 15
click at [0, 0] on input "Enable generated product hotspots" at bounding box center [0, 0] width 0 height 0
click at [232, 524] on span "Enable force single page on mobile" at bounding box center [172, 531] width 201 height 15
click at [0, 0] on input "Enable force single page on mobile" at bounding box center [0, 0] width 0 height 0
click at [150, 492] on span "Enable favorites list" at bounding box center [127, 499] width 111 height 15
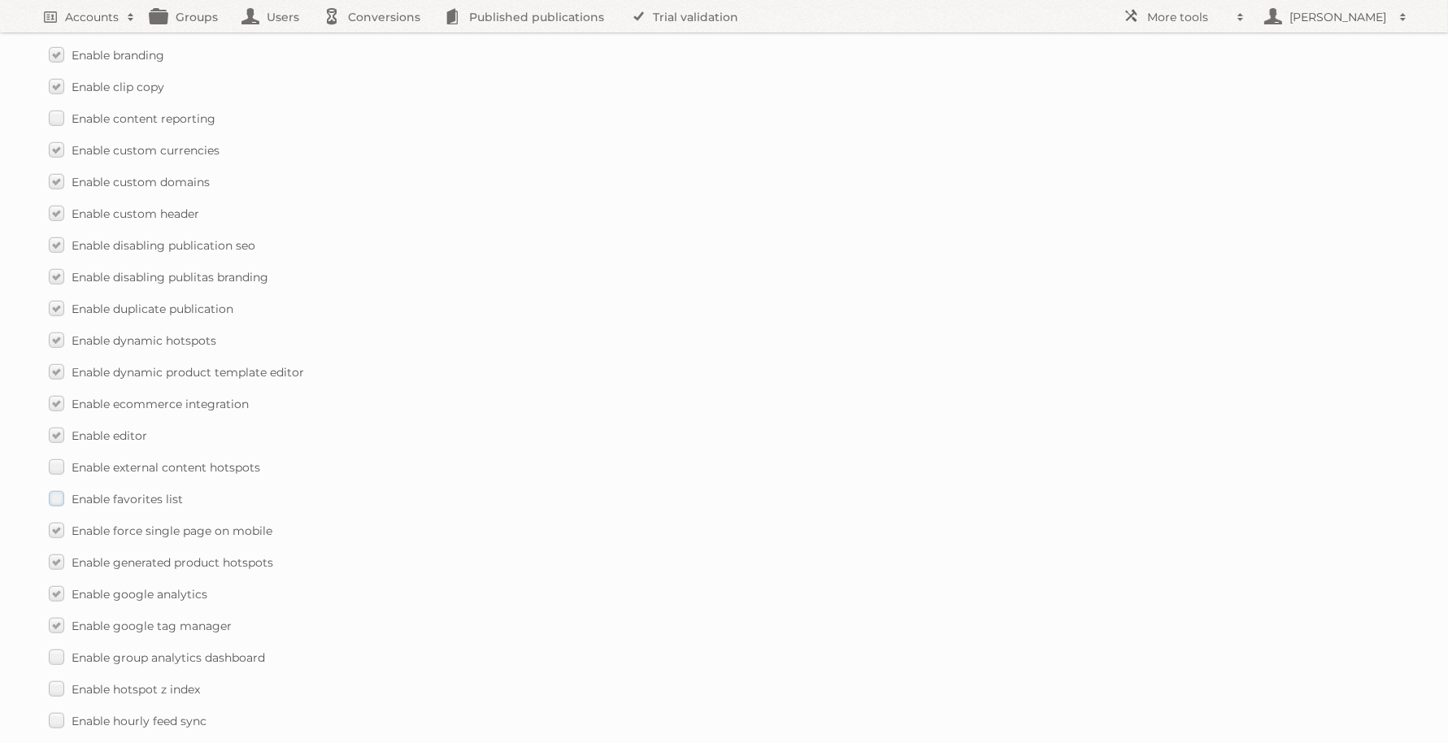
click at [0, 0] on input "Enable favorites list" at bounding box center [0, 0] width 0 height 0
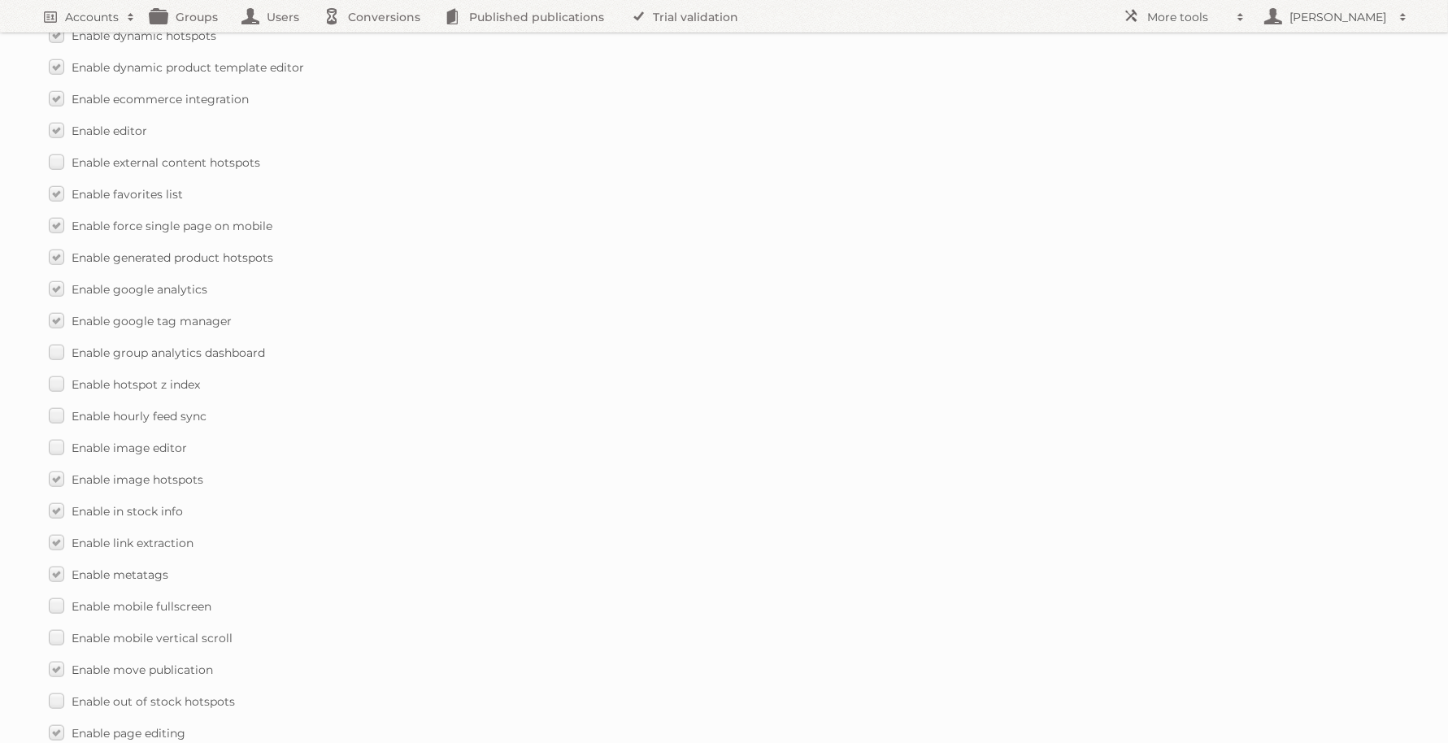
scroll to position [1546, 0]
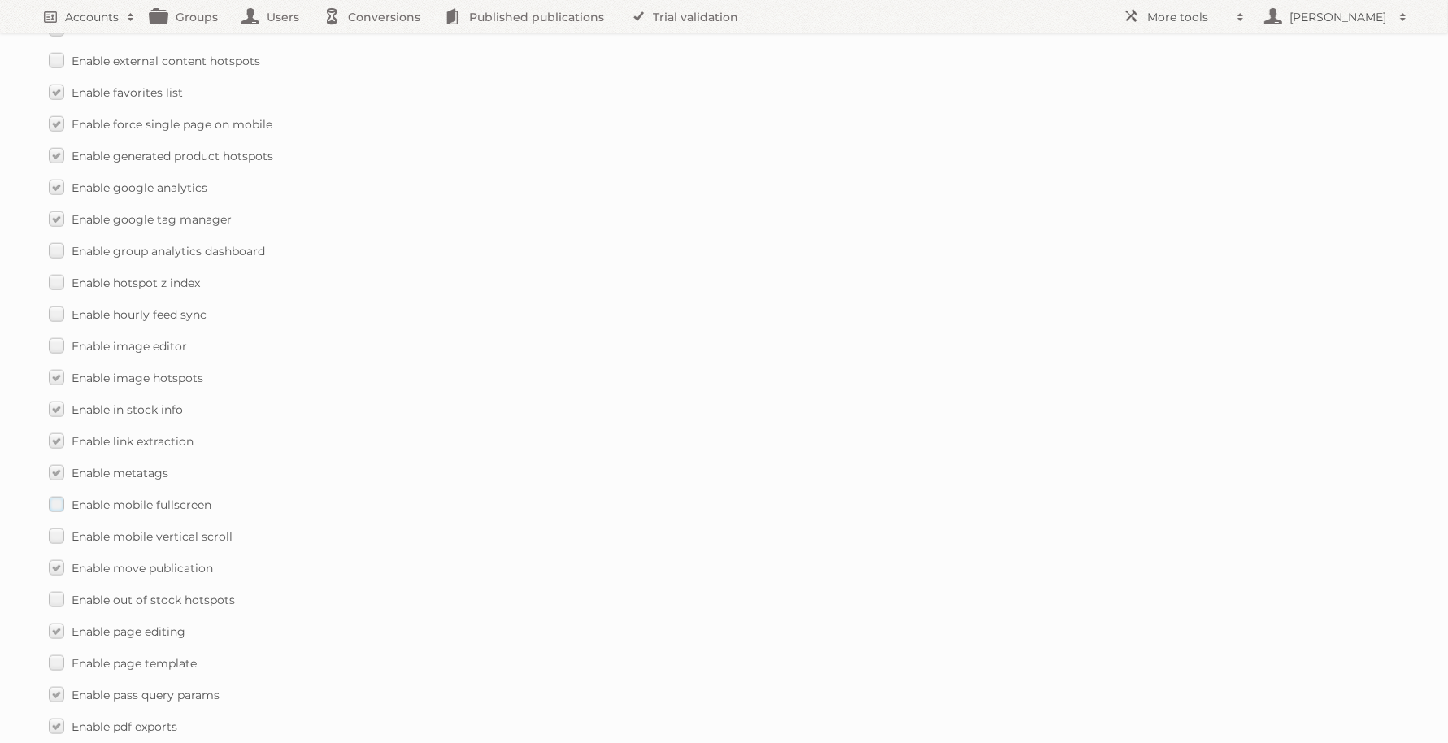
click at [191, 498] on span "Enable mobile fullscreen" at bounding box center [142, 505] width 140 height 15
click at [0, 0] on input "Enable mobile fullscreen" at bounding box center [0, 0] width 0 height 0
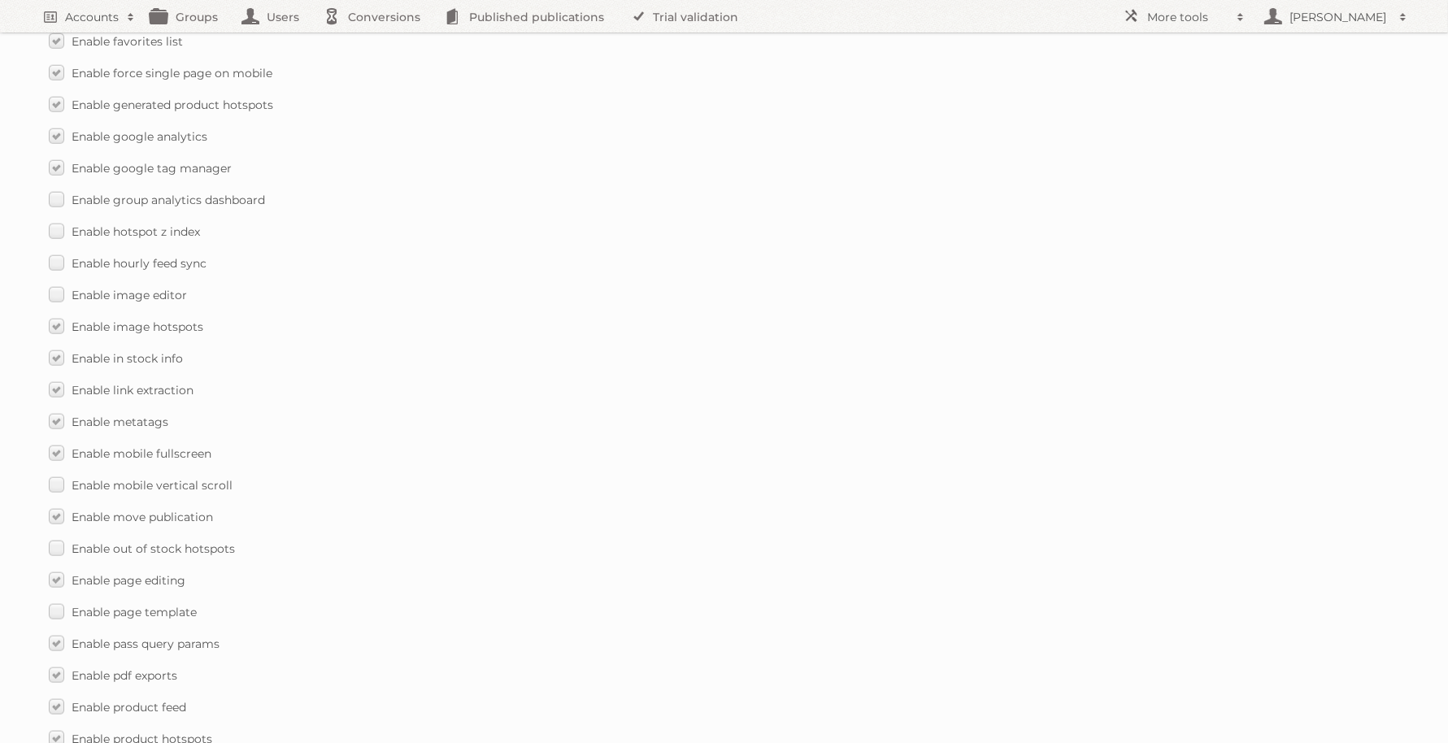
scroll to position [1647, 0]
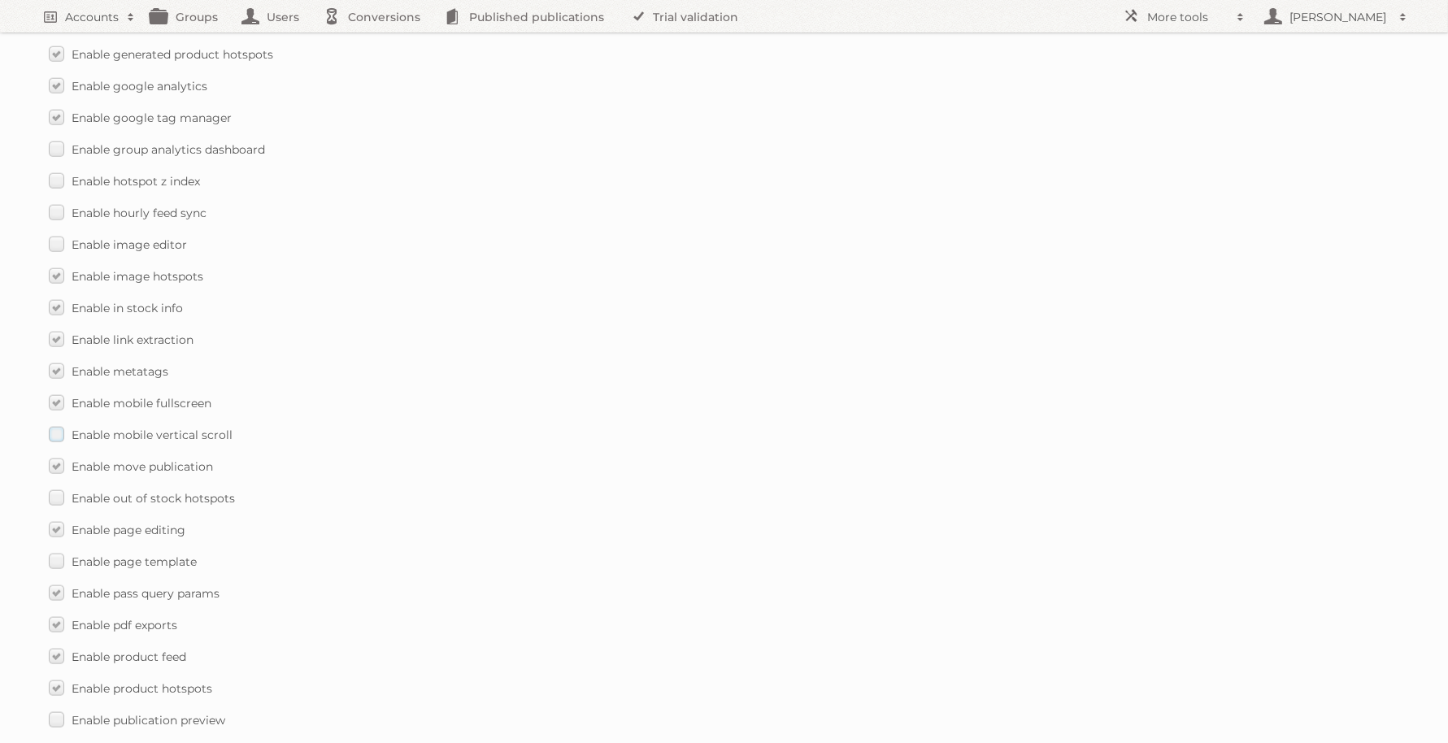
click at [169, 428] on span "Enable mobile vertical scroll" at bounding box center [152, 435] width 161 height 15
click at [0, 0] on input "Enable mobile vertical scroll" at bounding box center [0, 0] width 0 height 0
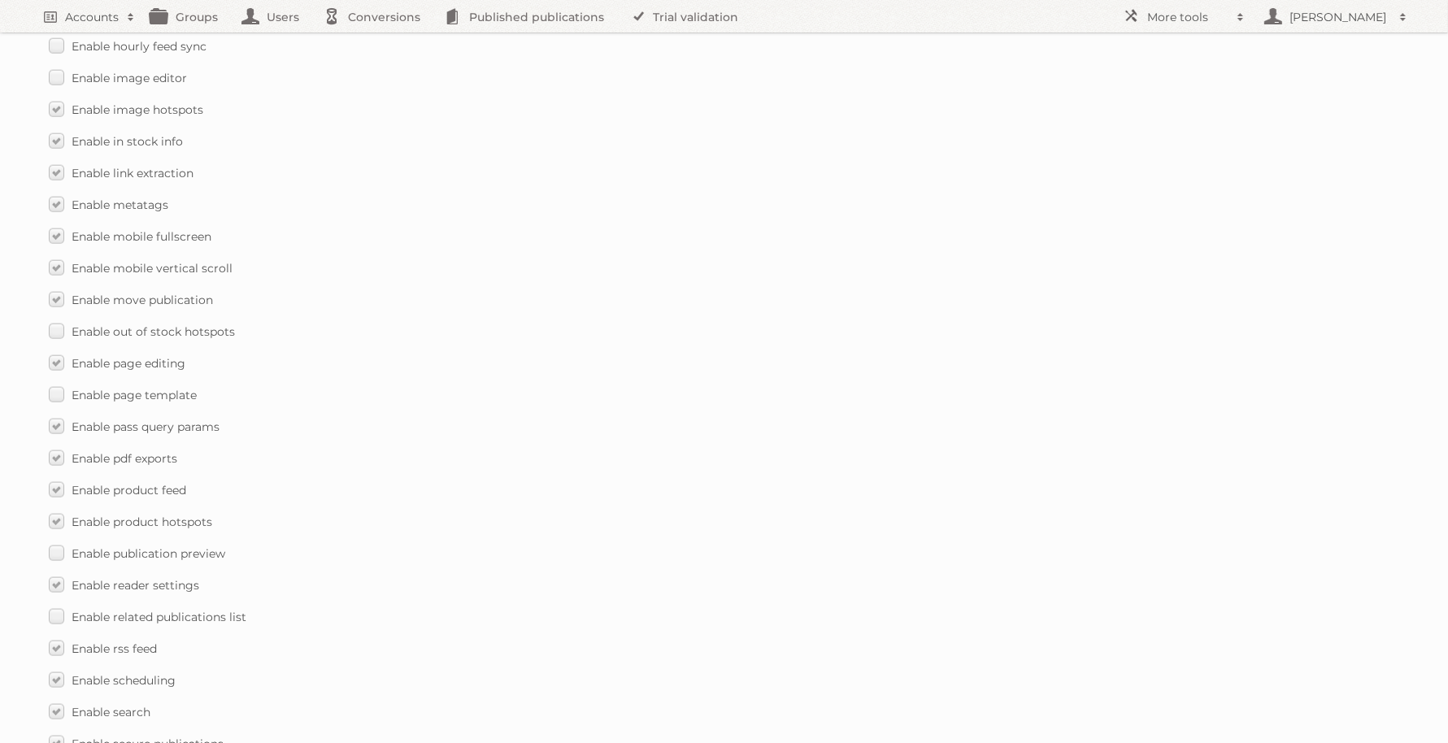
scroll to position [1851, 0]
click at [199, 510] on span "Enable publication preview" at bounding box center [149, 517] width 154 height 15
click at [0, 0] on input "Enable publication preview" at bounding box center [0, 0] width 0 height 0
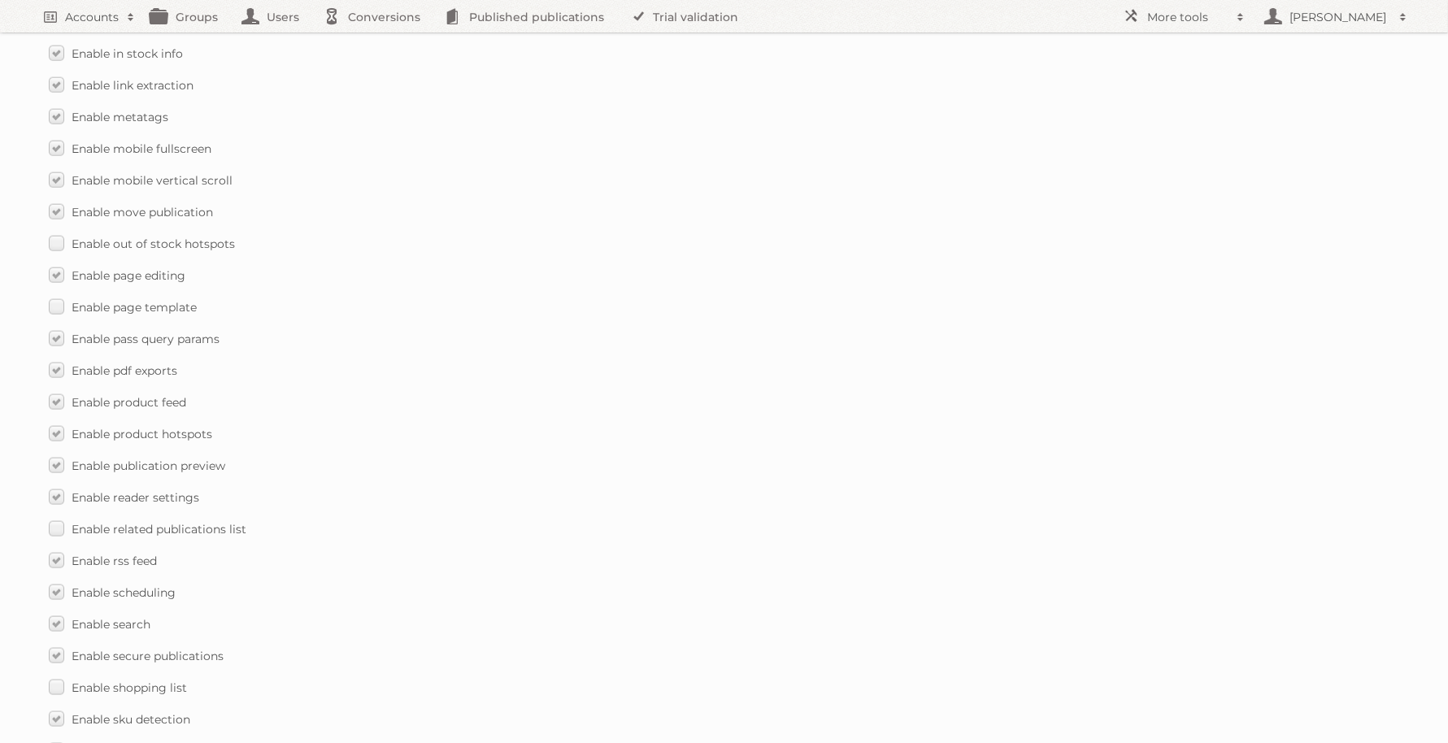
scroll to position [1952, 0]
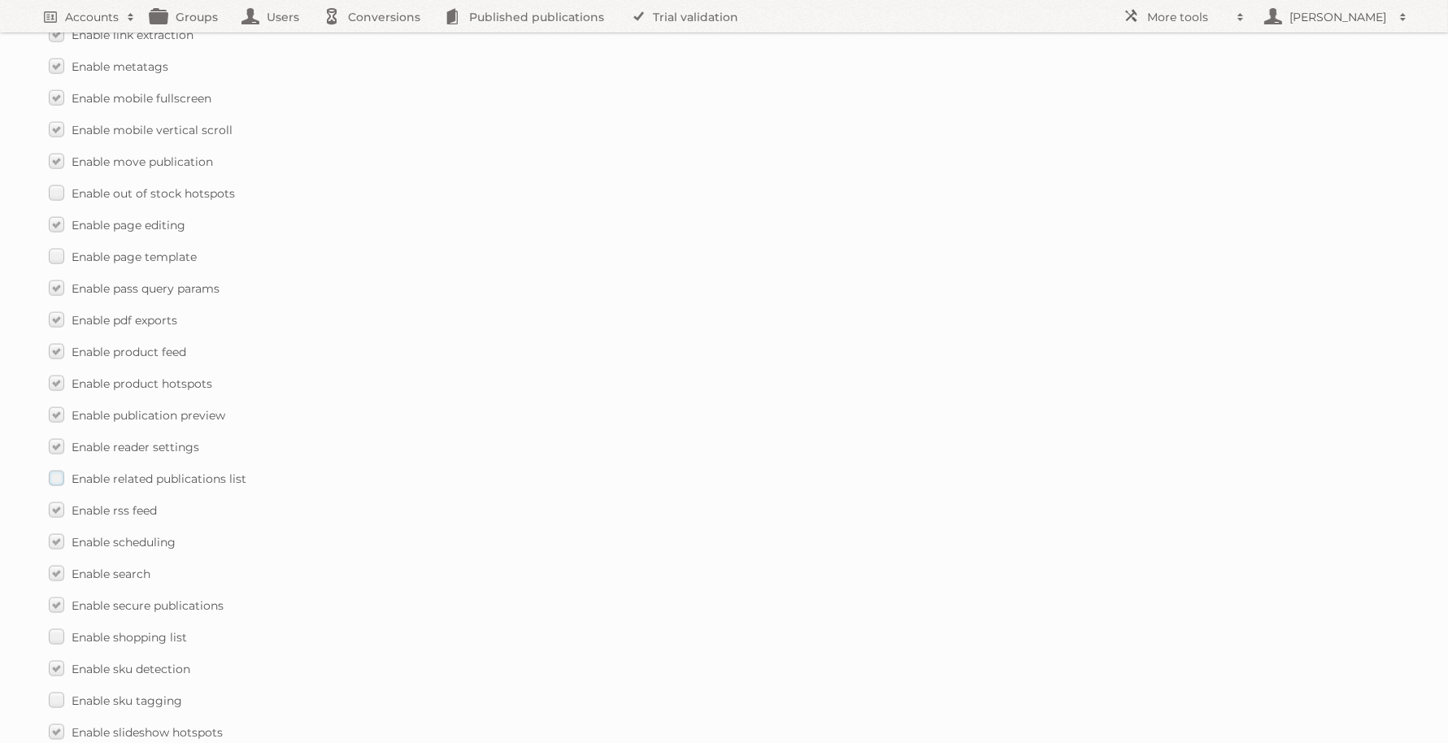
click at [204, 472] on span "Enable related publications list" at bounding box center [159, 479] width 175 height 15
click at [0, 0] on input "Enable related publications list" at bounding box center [0, 0] width 0 height 0
click at [220, 472] on span "Enable related publications list" at bounding box center [159, 479] width 175 height 15
click at [0, 0] on input "Enable related publications list" at bounding box center [0, 0] width 0 height 0
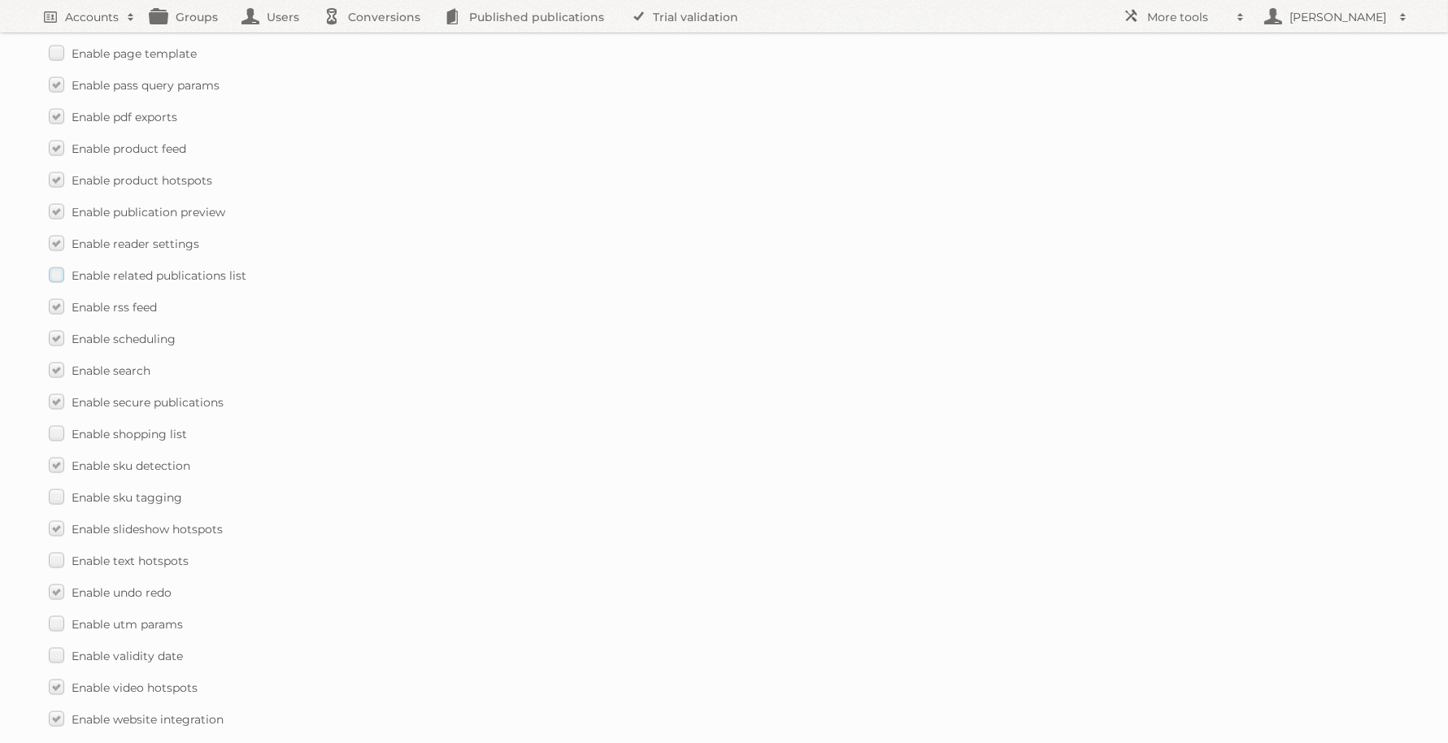
scroll to position [2257, 0]
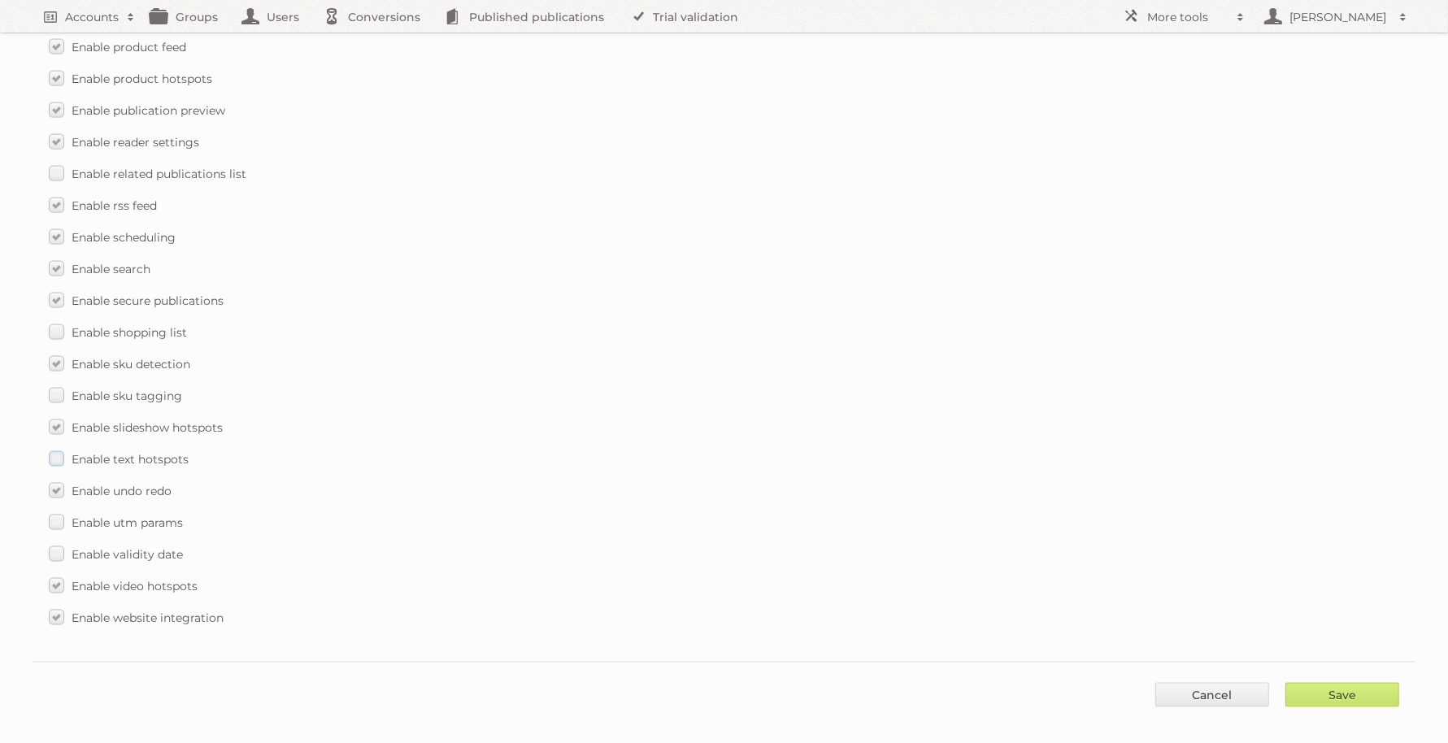
click at [157, 452] on span "Enable text hotspots" at bounding box center [130, 459] width 117 height 15
click at [0, 0] on input "Enable text hotspots" at bounding box center [0, 0] width 0 height 0
click at [144, 389] on span "Enable sku tagging" at bounding box center [127, 396] width 111 height 15
click at [0, 0] on input "Enable sku tagging" at bounding box center [0, 0] width 0 height 0
click at [156, 547] on span "Enable validity date" at bounding box center [127, 554] width 111 height 15
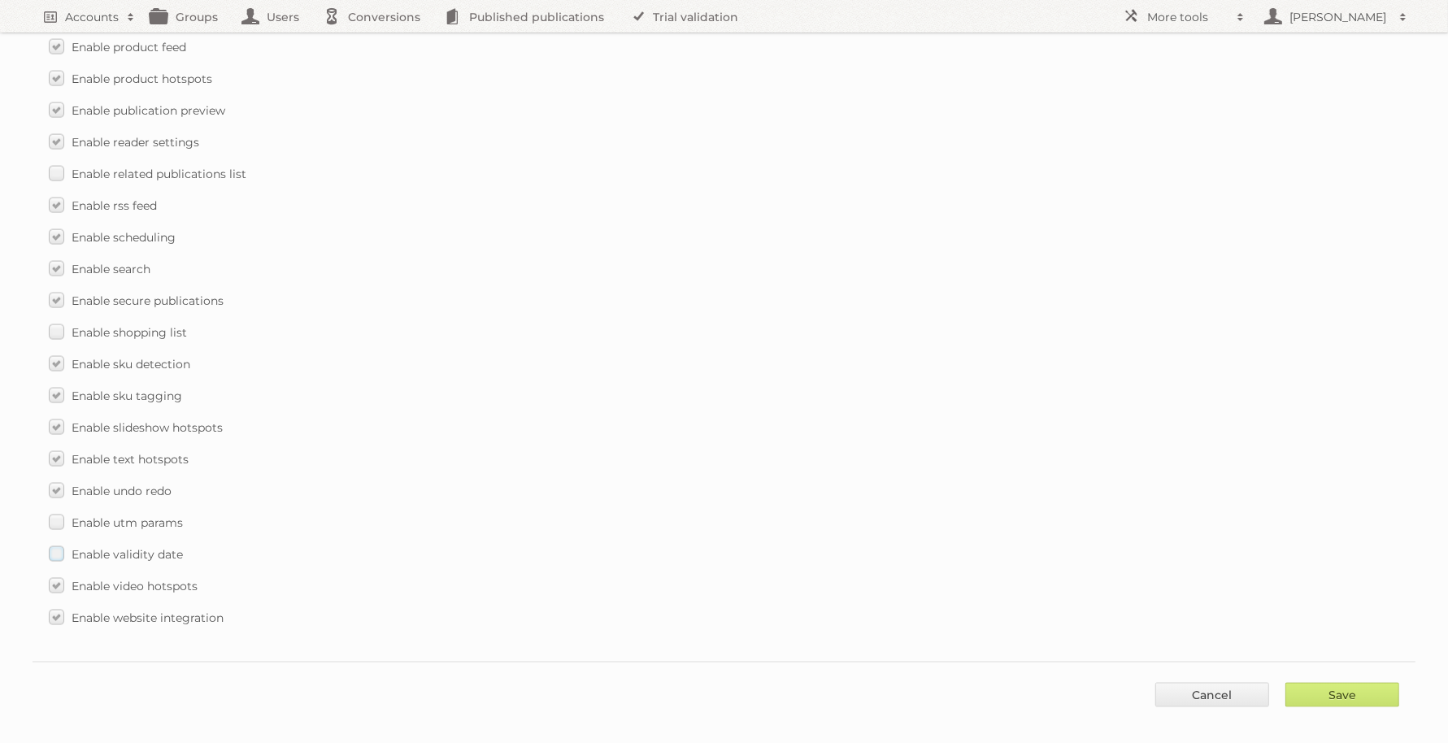
click at [0, 0] on input "Enable validity date" at bounding box center [0, 0] width 0 height 0
click at [163, 516] on span "Enable utm params" at bounding box center [127, 523] width 111 height 15
click at [0, 0] on input "Enable utm params" at bounding box center [0, 0] width 0 height 0
click at [1350, 683] on input "Save" at bounding box center [1343, 695] width 114 height 24
